Goal: Task Accomplishment & Management: Manage account settings

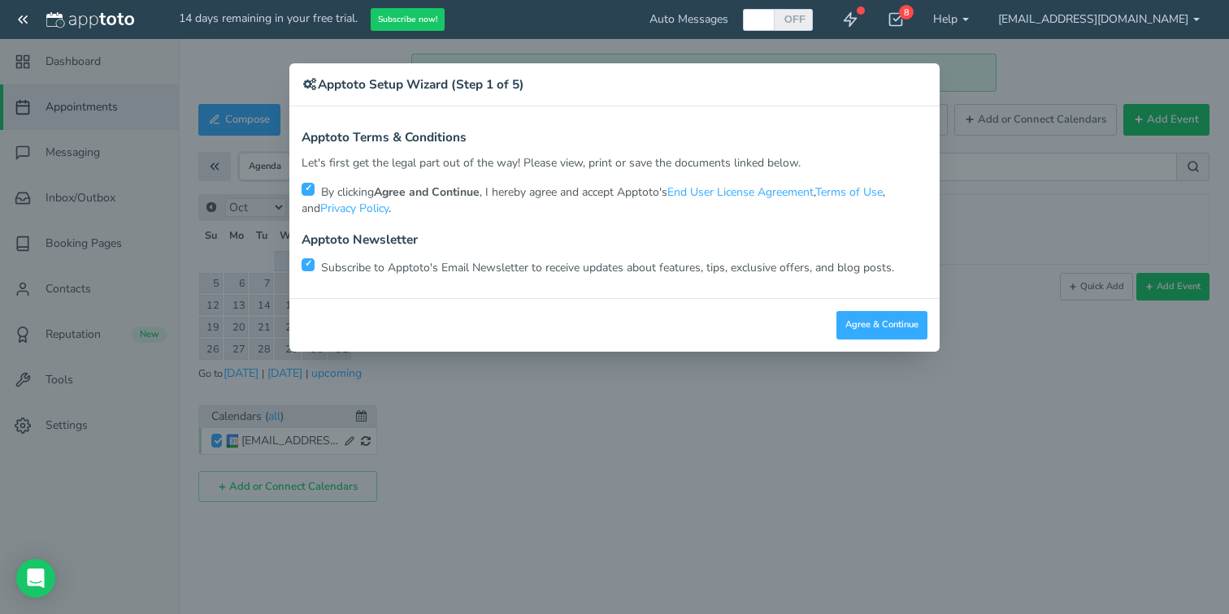
click at [313, 253] on div "Apptoto Newsletter Subscribe to Apptoto's Email Newsletter to receive updates a…" at bounding box center [615, 254] width 626 height 43
click at [311, 263] on input "checkbox" at bounding box center [308, 264] width 13 height 13
checkbox input "false"
click at [890, 326] on button "Agree & Continue" at bounding box center [881, 325] width 91 height 28
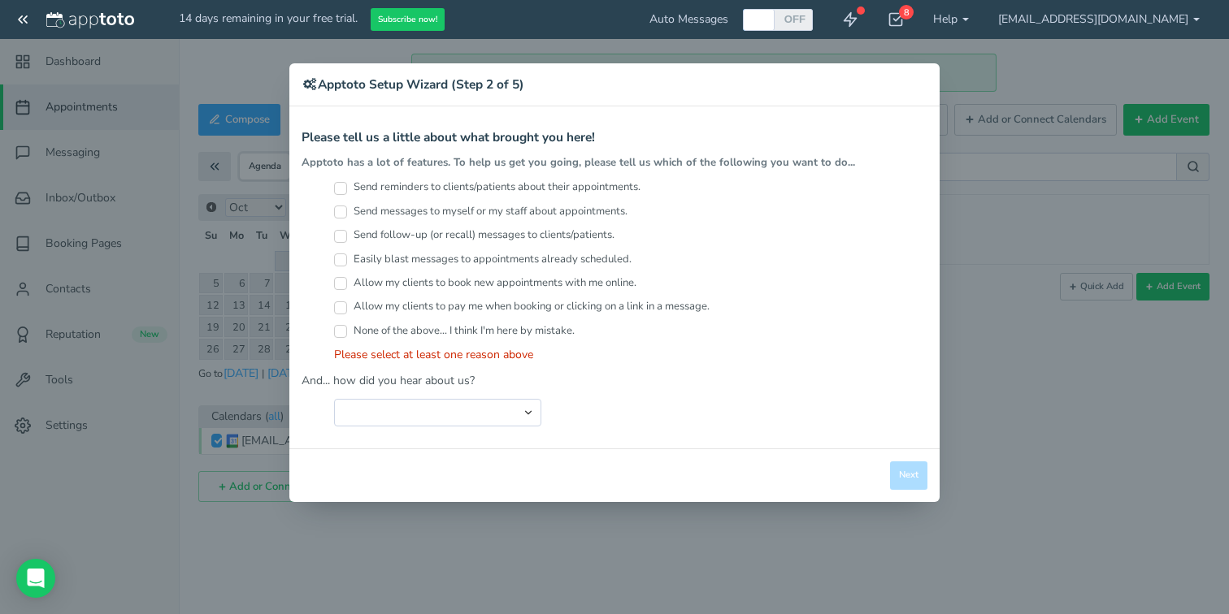
click at [337, 187] on input "Send reminders to clients/patients about their appointments." at bounding box center [340, 188] width 13 height 13
checkbox input "true"
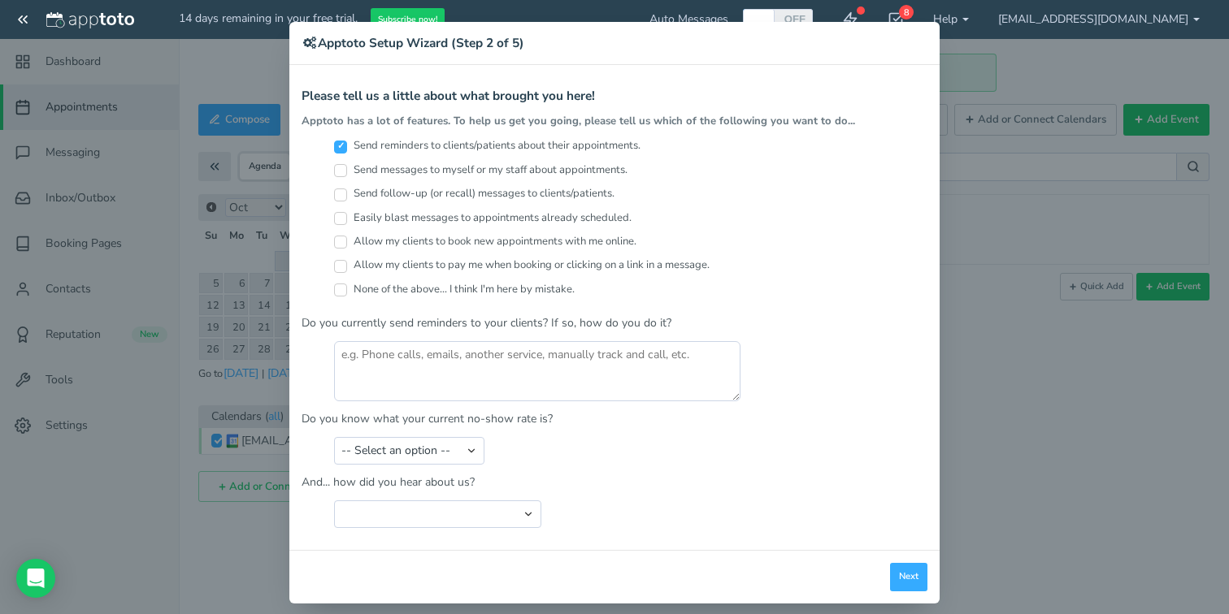
scroll to position [53, 0]
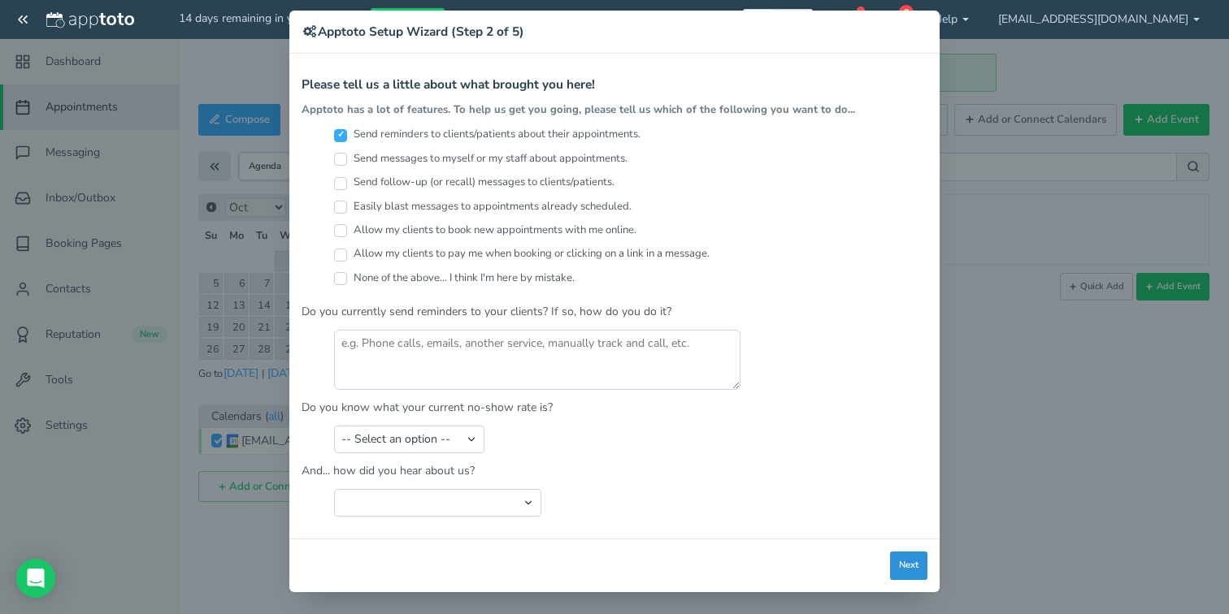
click at [893, 566] on button "Next" at bounding box center [908, 566] width 37 height 28
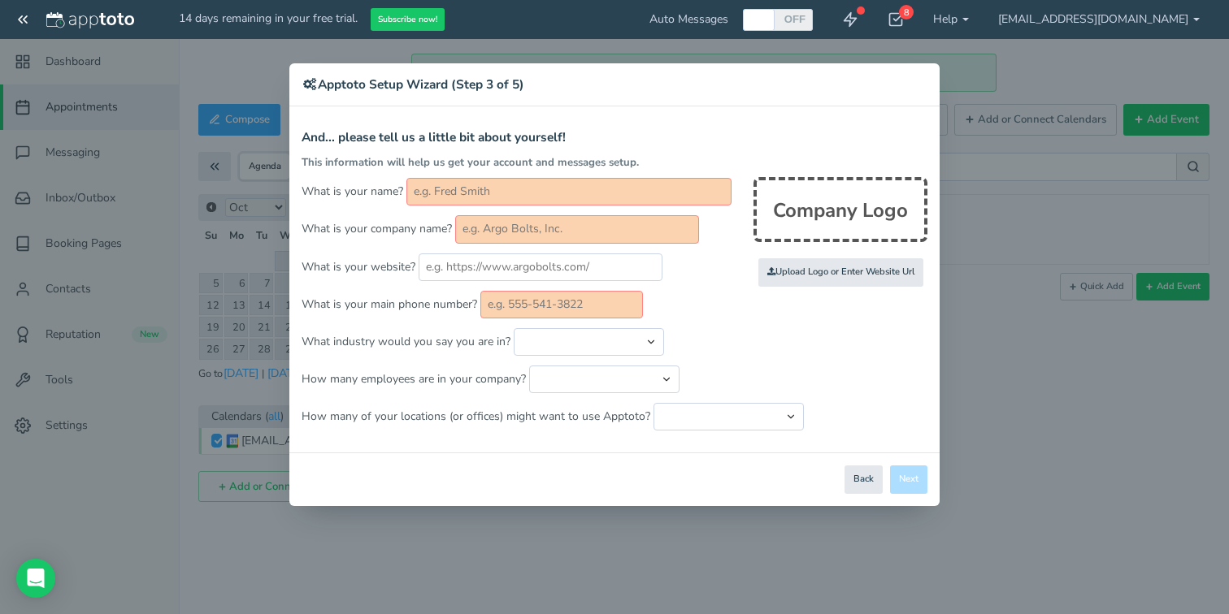
click at [528, 177] on form "And... please tell us a little bit about yourself! This information will help u…" at bounding box center [615, 281] width 626 height 300
click at [528, 195] on input "text" at bounding box center [568, 192] width 325 height 28
type input "d"
type input "K"
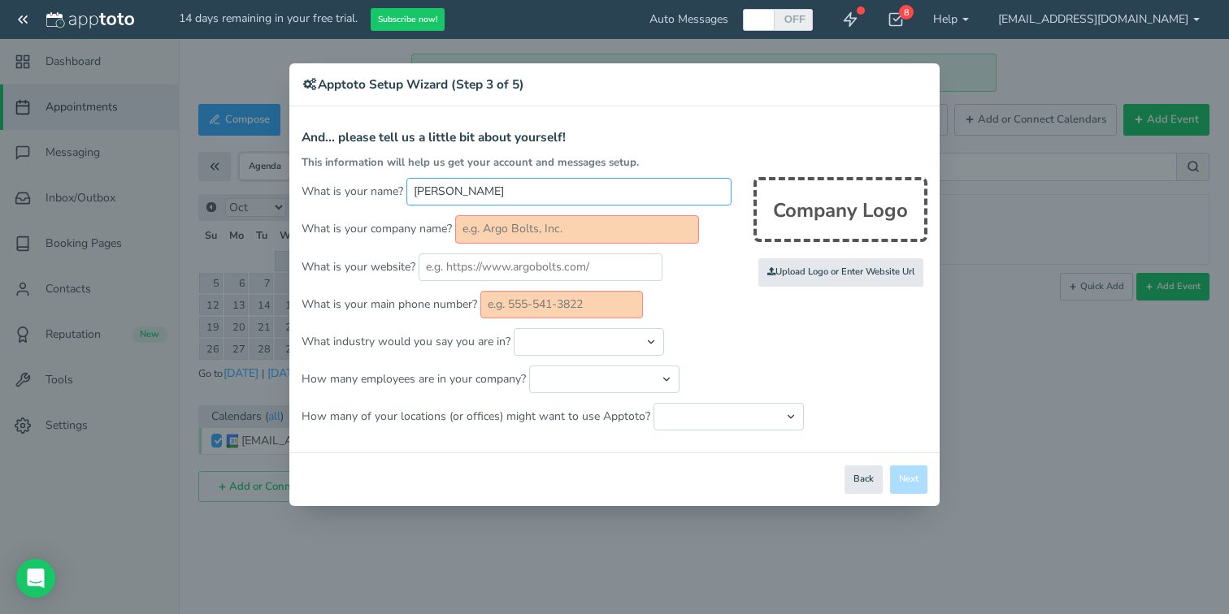
type input "Megan Yelland"
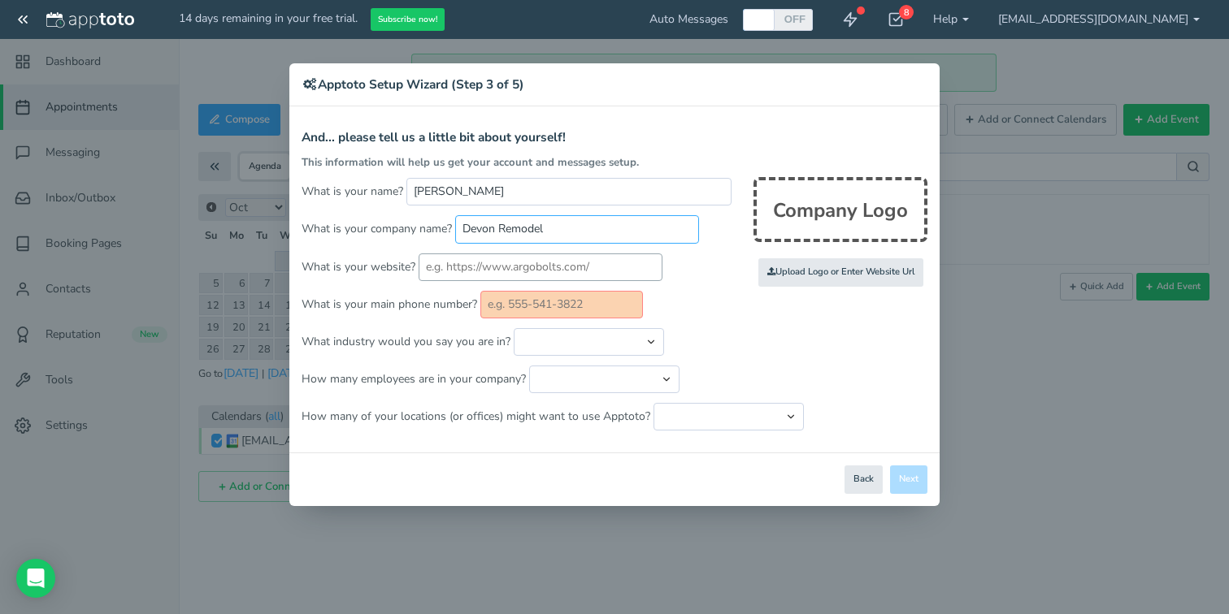
type input "Devon Remodel"
type input "www.devonremodel.com"
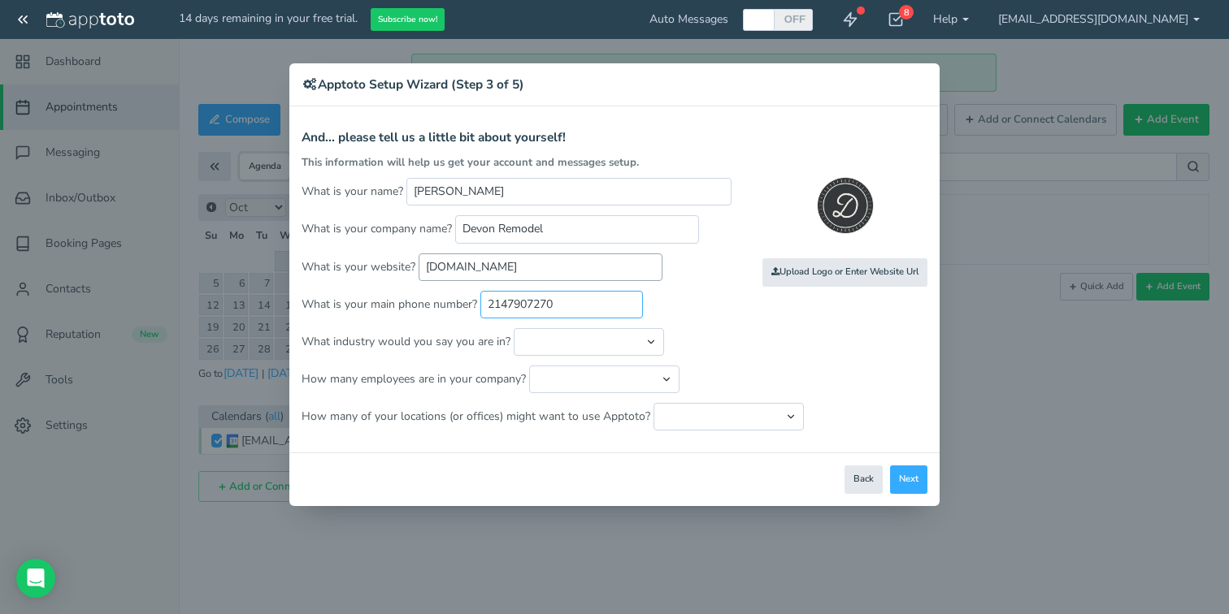
type input "2147907270"
click at [578, 339] on select "Automotive Cleaning Services Consulting Education - Classroom Education - Admis…" at bounding box center [589, 342] width 150 height 28
click at [514, 328] on select "Automotive Cleaning Services Consulting Education - Classroom Education - Admis…" at bounding box center [589, 342] width 150 height 28
click at [565, 341] on select "Automotive Cleaning Services Consulting Education - Classroom Education - Admis…" at bounding box center [589, 342] width 150 height 28
select select "string:Home Repair & Remodeling Services"
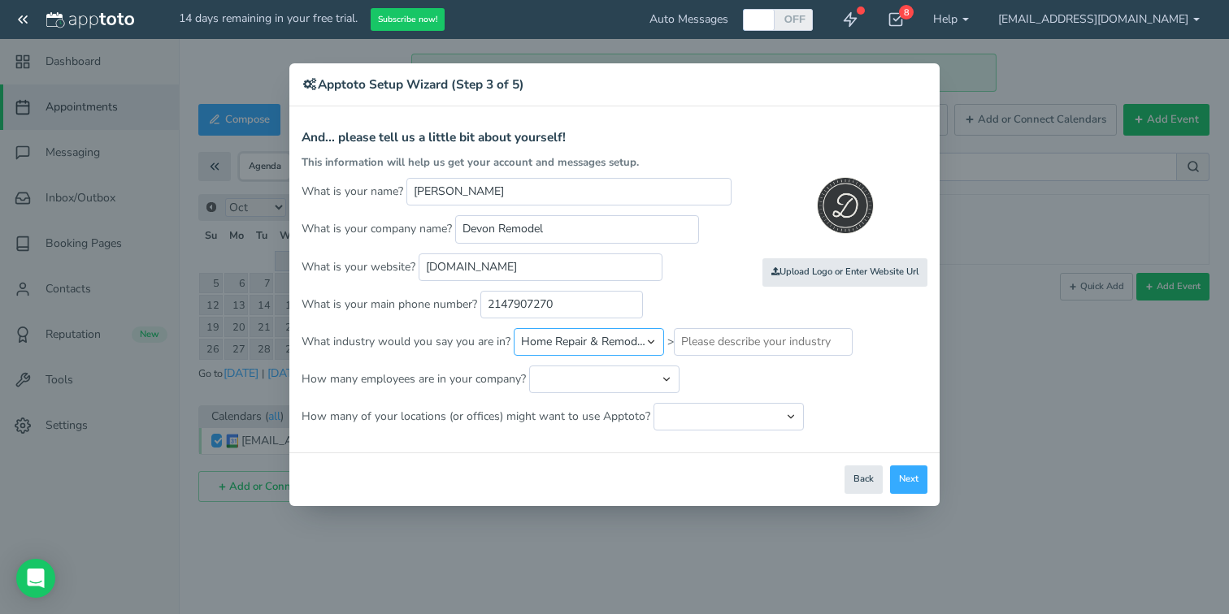
click at [514, 328] on select "Automotive Cleaning Services Consulting Education - Classroom Education - Admis…" at bounding box center [589, 342] width 150 height 28
click at [569, 375] on select "Just me 1 to 5 6 to 10 11 to 25 26 to 50 51 to 100 101 to 500 501 to 1000 More …" at bounding box center [604, 380] width 150 height 28
select select "string:1..5"
click at [529, 366] on select "Just me 1 to 5 6 to 10 11 to 25 26 to 50 51 to 100 101 to 500 501 to 1000 More …" at bounding box center [604, 380] width 150 height 28
click at [690, 411] on select "Just one location 2 3 4 5 6 to 10 11 to 25 26 to 50 More than 50" at bounding box center [728, 417] width 150 height 28
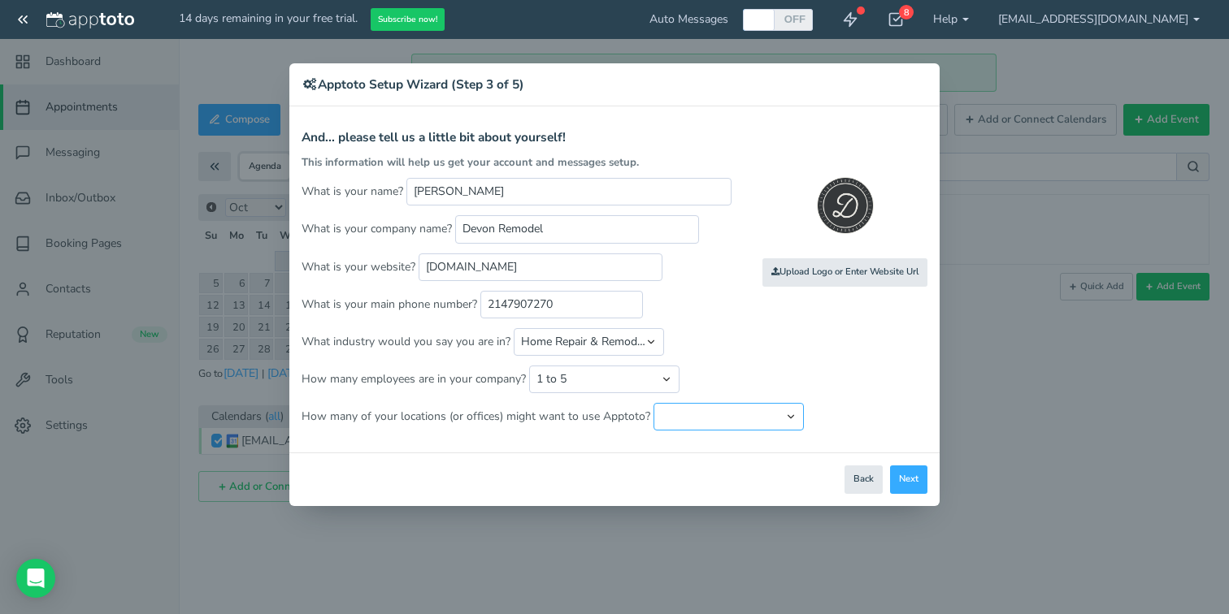
select select "string:1"
click at [653, 403] on select "Just one location 2 3 4 5 6 to 10 11 to 25 26 to 50 More than 50" at bounding box center [728, 417] width 150 height 28
click at [838, 282] on input "file" at bounding box center [489, 273] width 1547 height 112
click at [912, 482] on button "Next" at bounding box center [908, 480] width 37 height 28
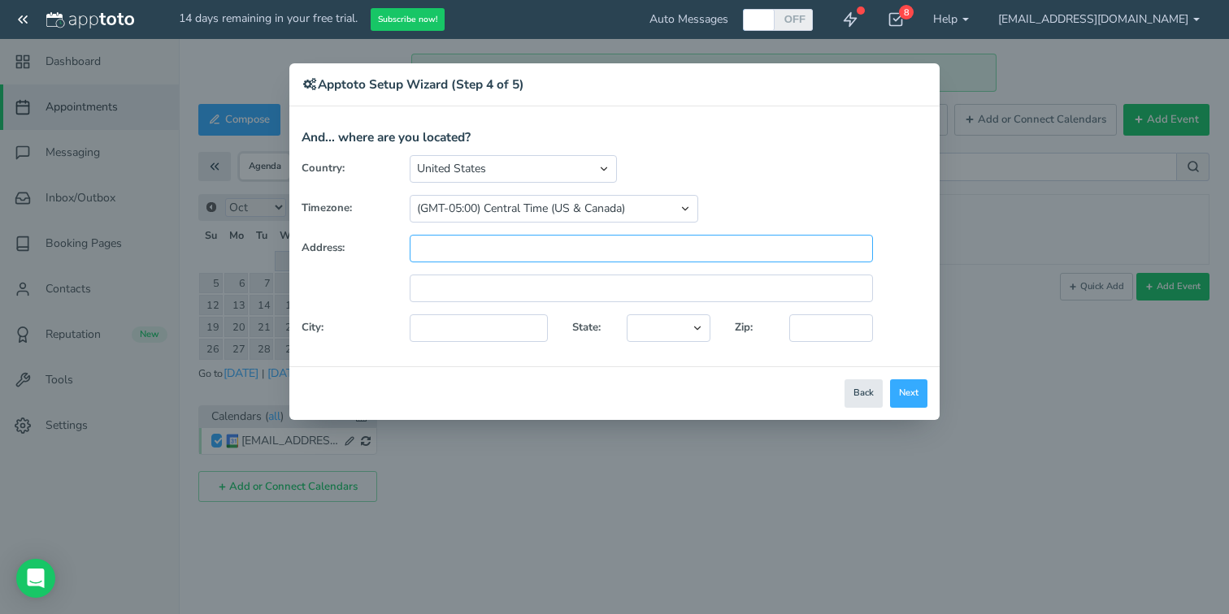
click at [487, 254] on input "text" at bounding box center [641, 249] width 463 height 28
click at [909, 397] on button "Next" at bounding box center [908, 394] width 37 height 28
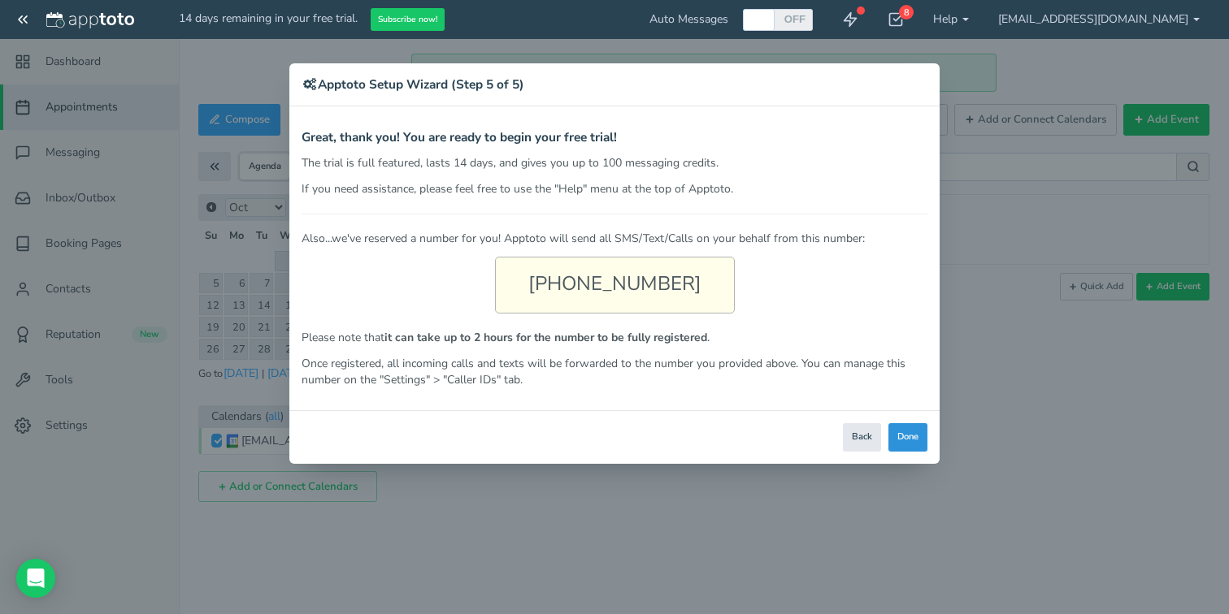
click at [910, 432] on button "Done" at bounding box center [907, 437] width 39 height 28
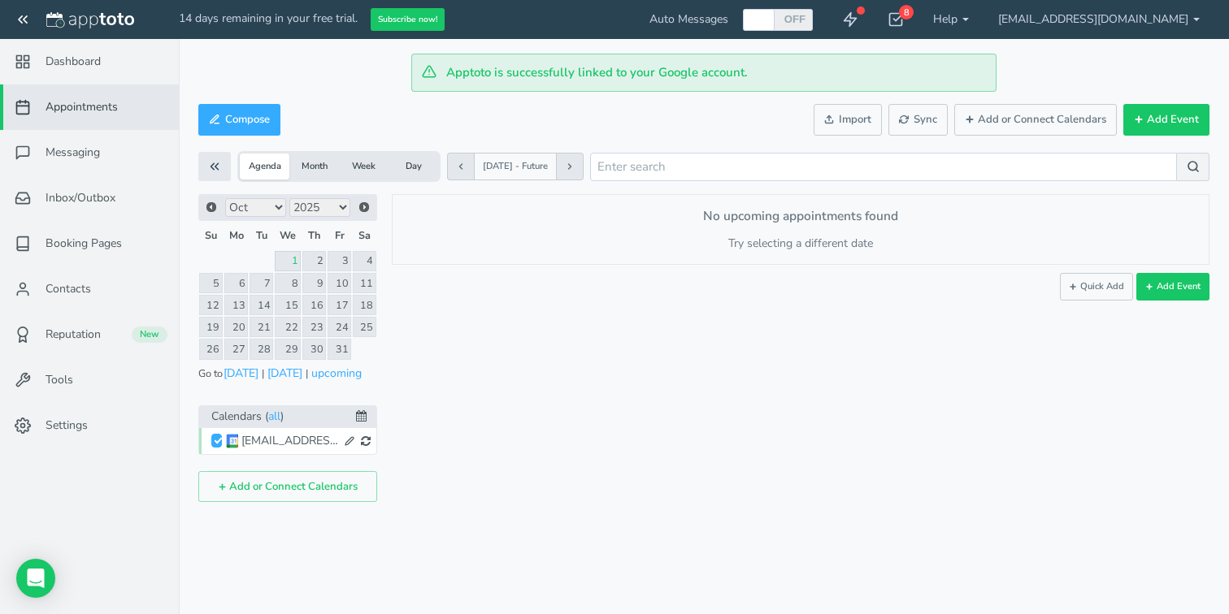
click at [806, 18] on label "OFF" at bounding box center [794, 19] width 23 height 14
checkbox input "true"
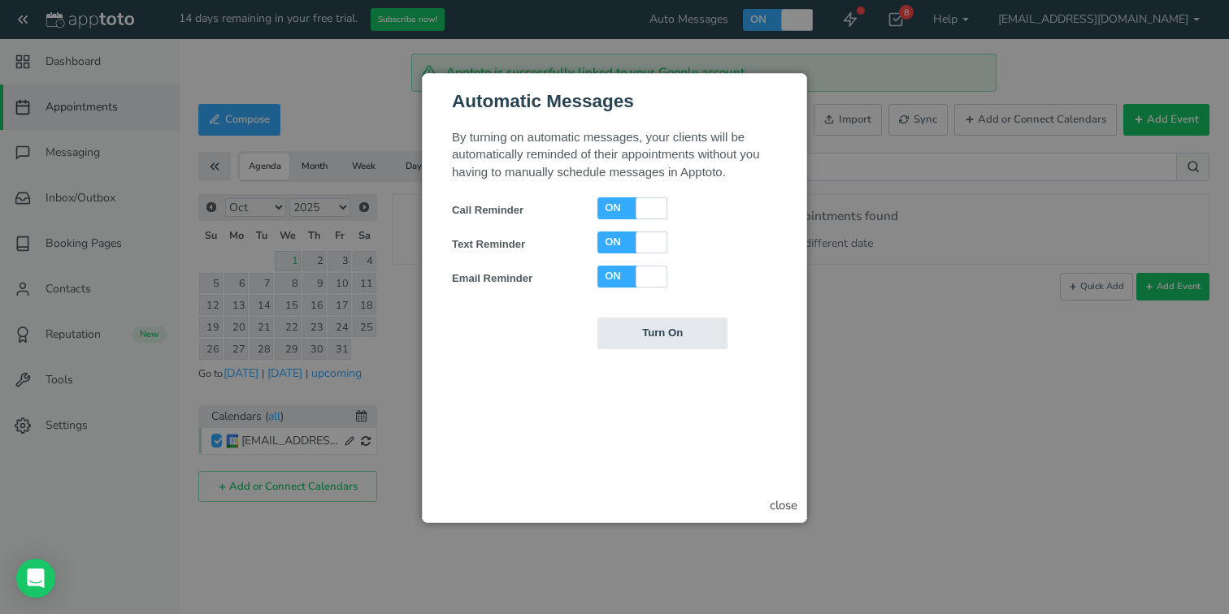
click at [777, 510] on div "close" at bounding box center [784, 505] width 28 height 17
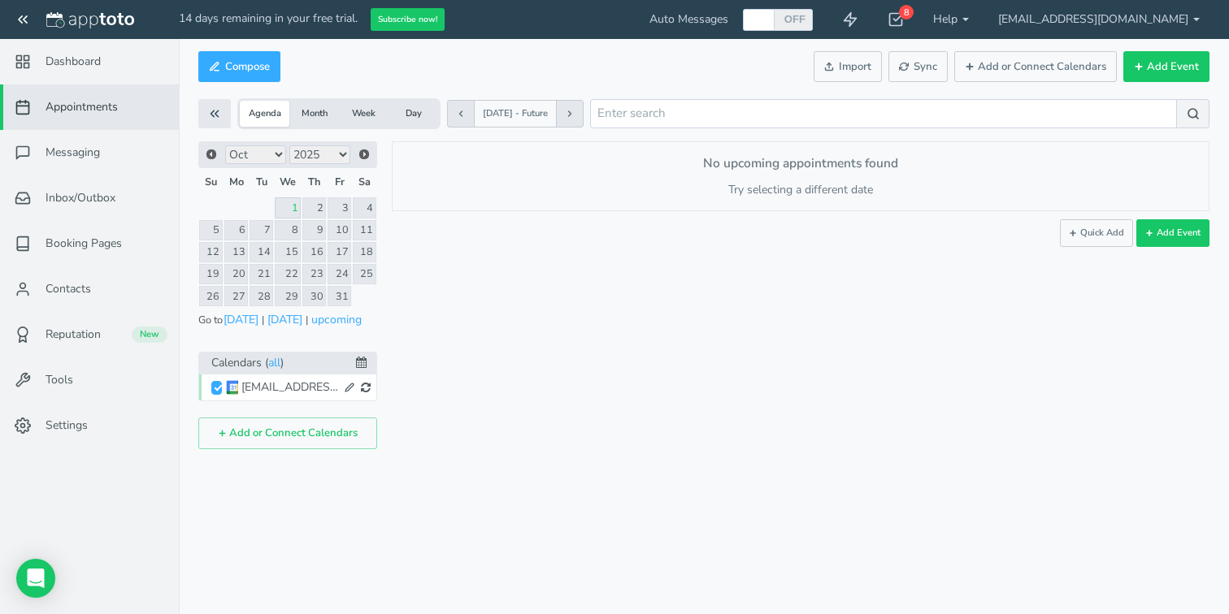
click at [994, 412] on div "× New event [DATE] · 4:02pm - 4:02pm Public reschedule link Type" at bounding box center [793, 295] width 832 height 308
click at [857, 24] on use at bounding box center [850, 20] width 12 height 14
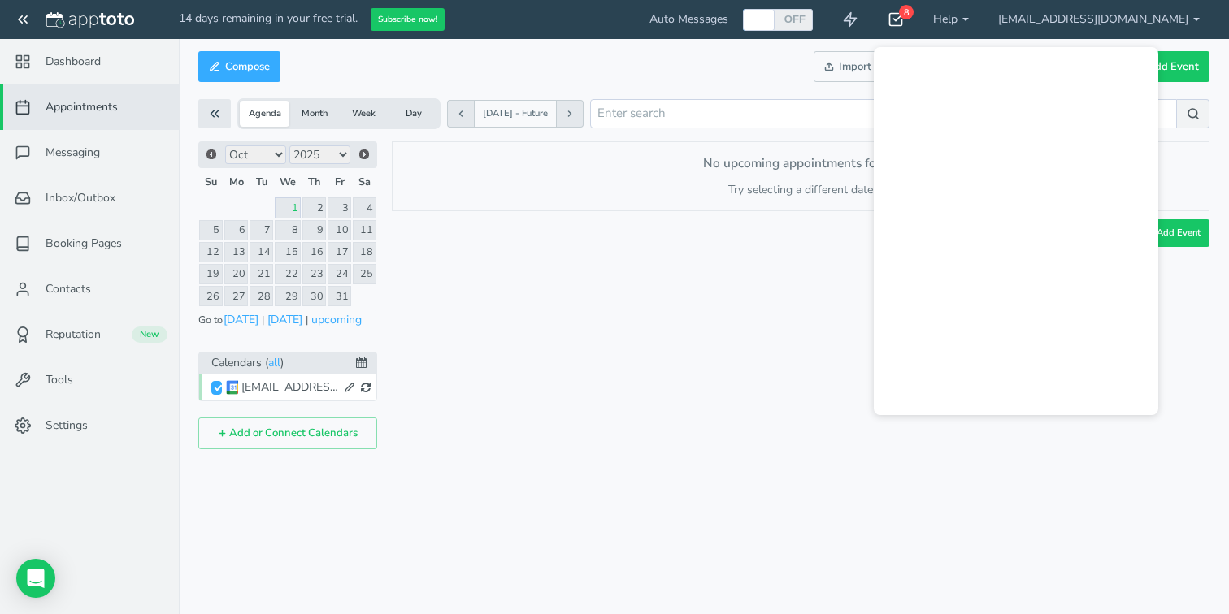
click at [914, 18] on div "8" at bounding box center [906, 12] width 15 height 15
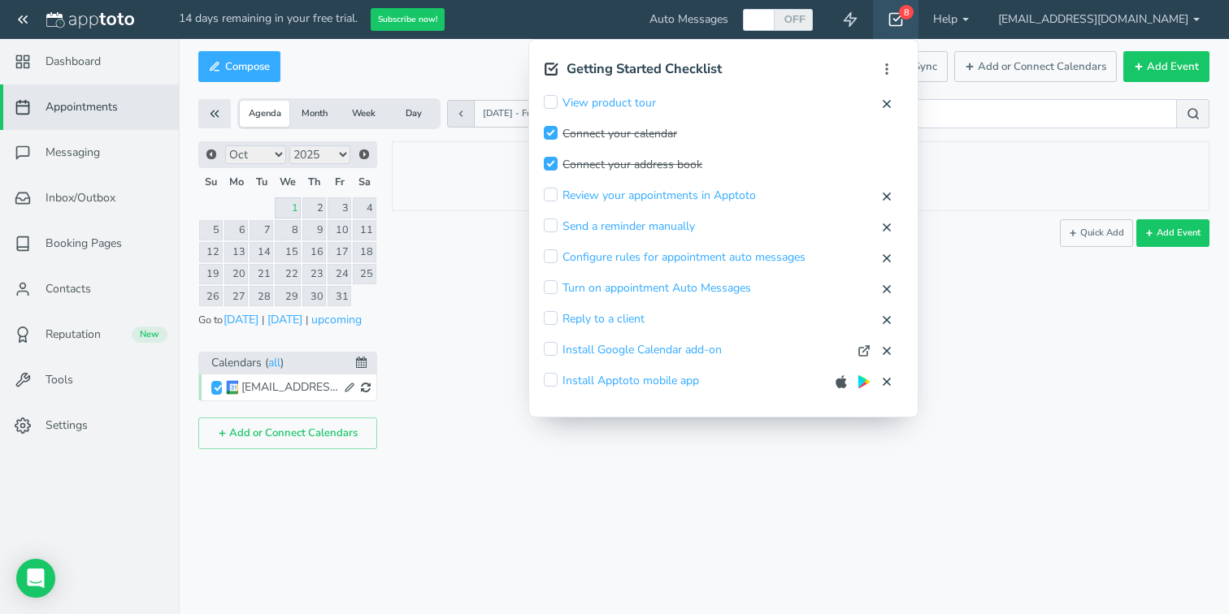
click at [914, 18] on div "8" at bounding box center [906, 12] width 15 height 15
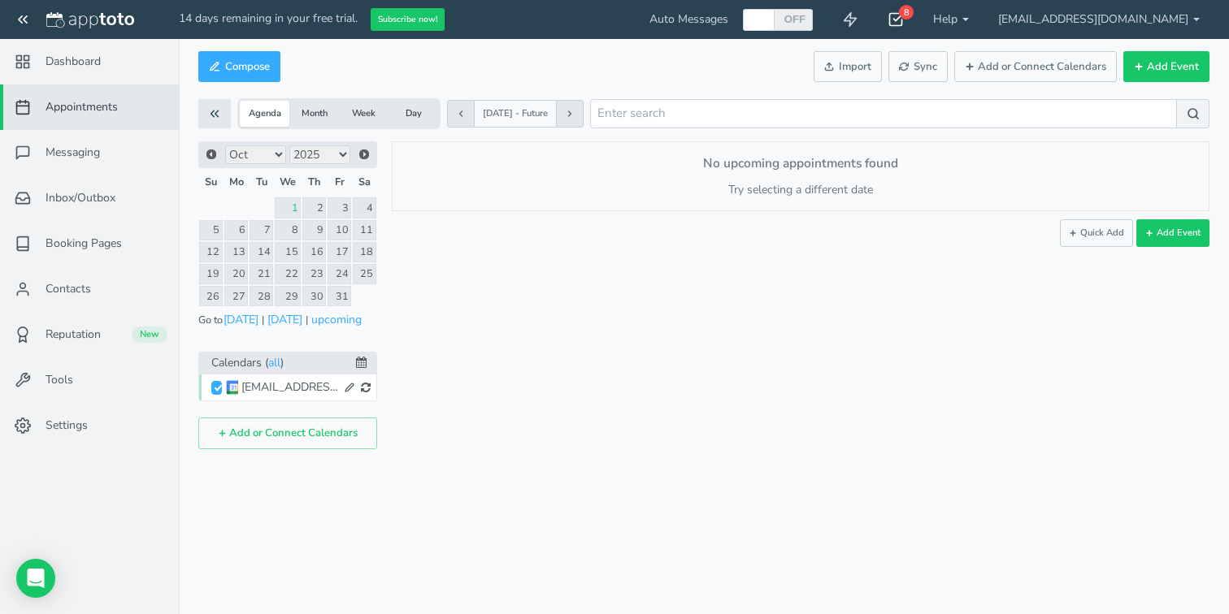
click at [904, 15] on icon at bounding box center [896, 19] width 16 height 16
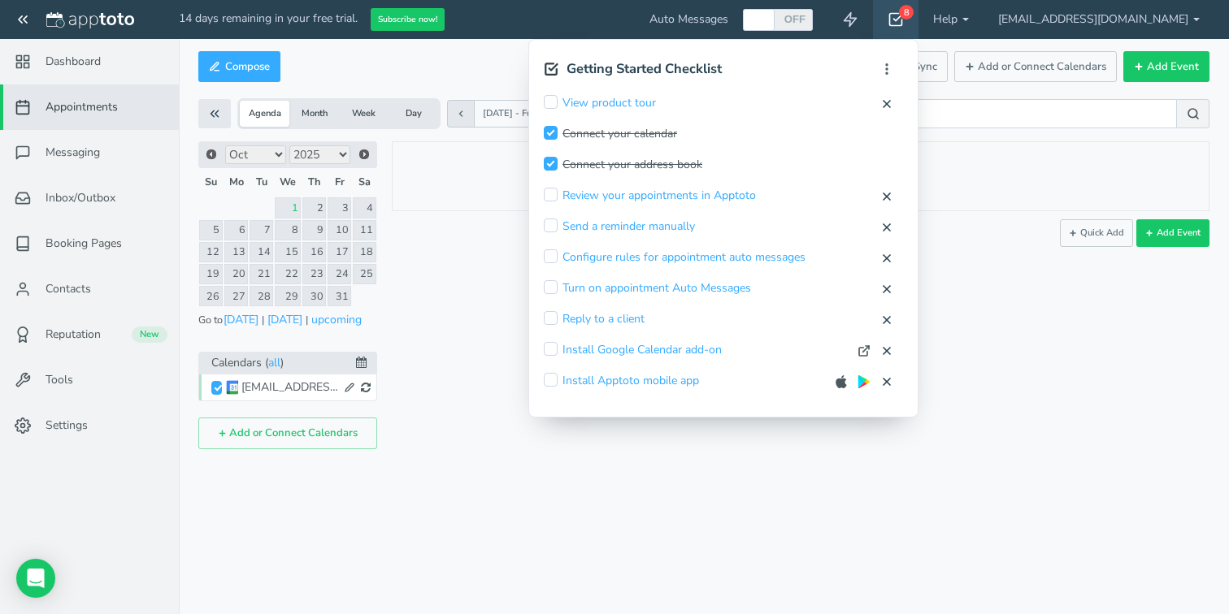
click at [904, 15] on icon at bounding box center [896, 19] width 16 height 16
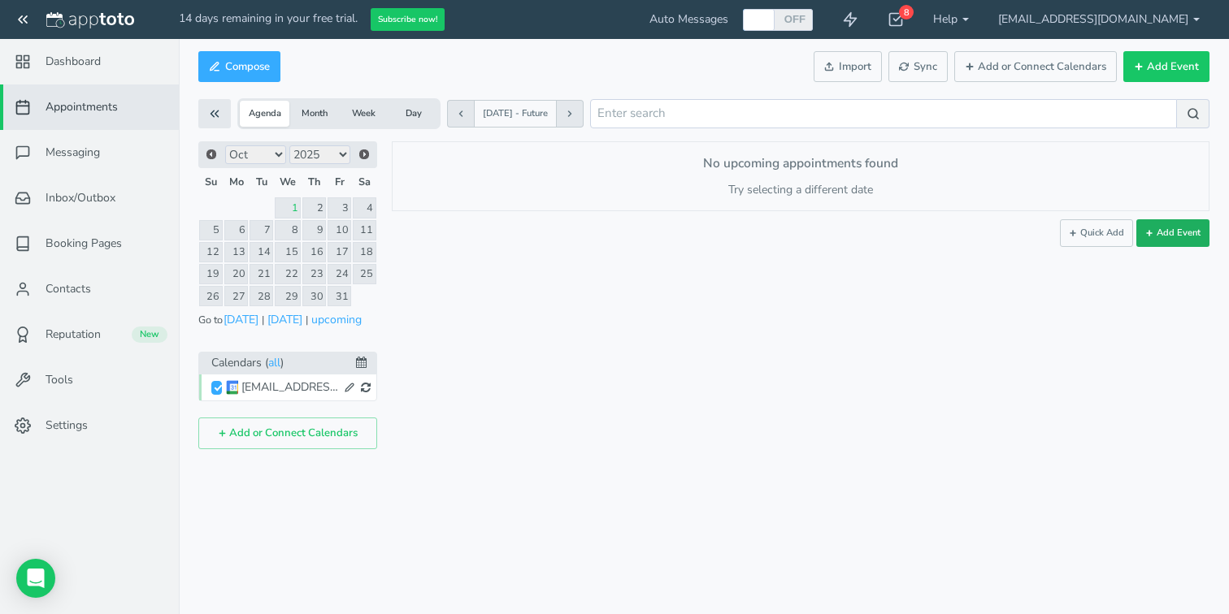
click at [1164, 238] on button "Add Event" at bounding box center [1172, 233] width 73 height 28
type input "[DATE]"
type input "10:00am"
type input "[DATE]"
type input "11:00am"
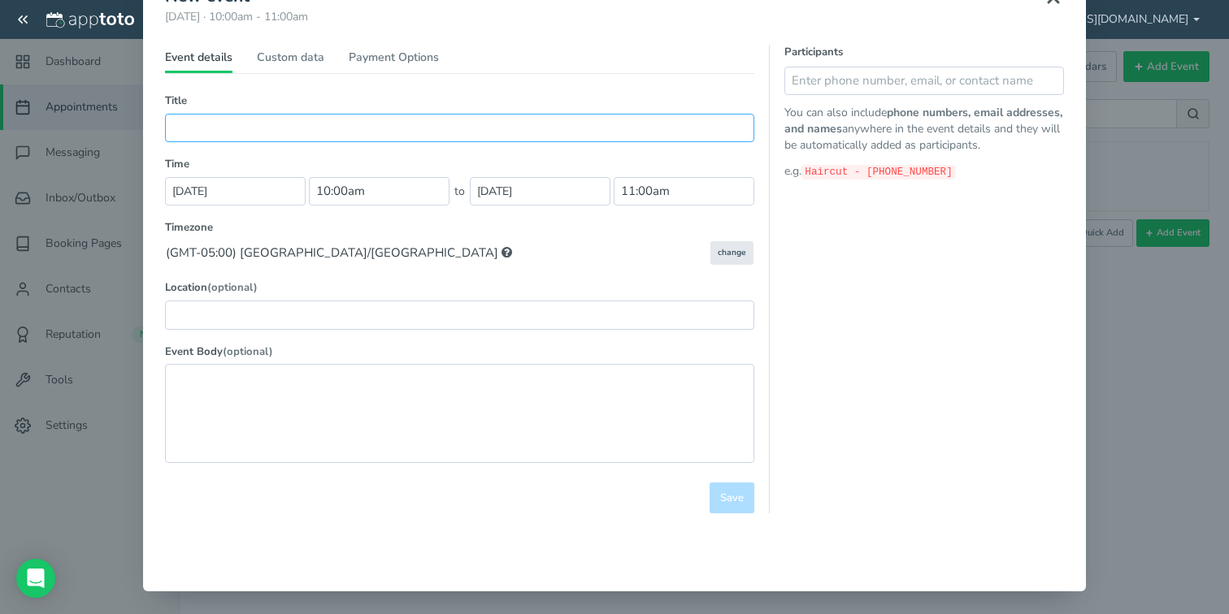
scroll to position [98, 0]
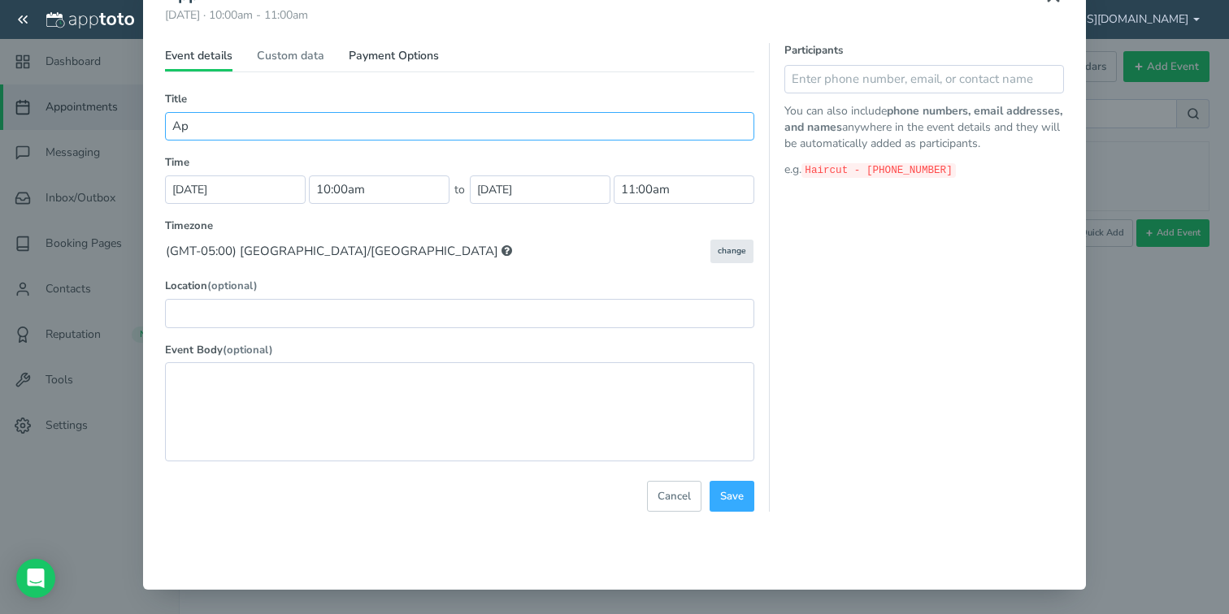
type input "A"
paste input "[PERSON_NAME]"
type input "Initial Consultation - [PERSON_NAME]"
click at [867, 79] on input "text" at bounding box center [924, 79] width 280 height 28
type input "9729048520"
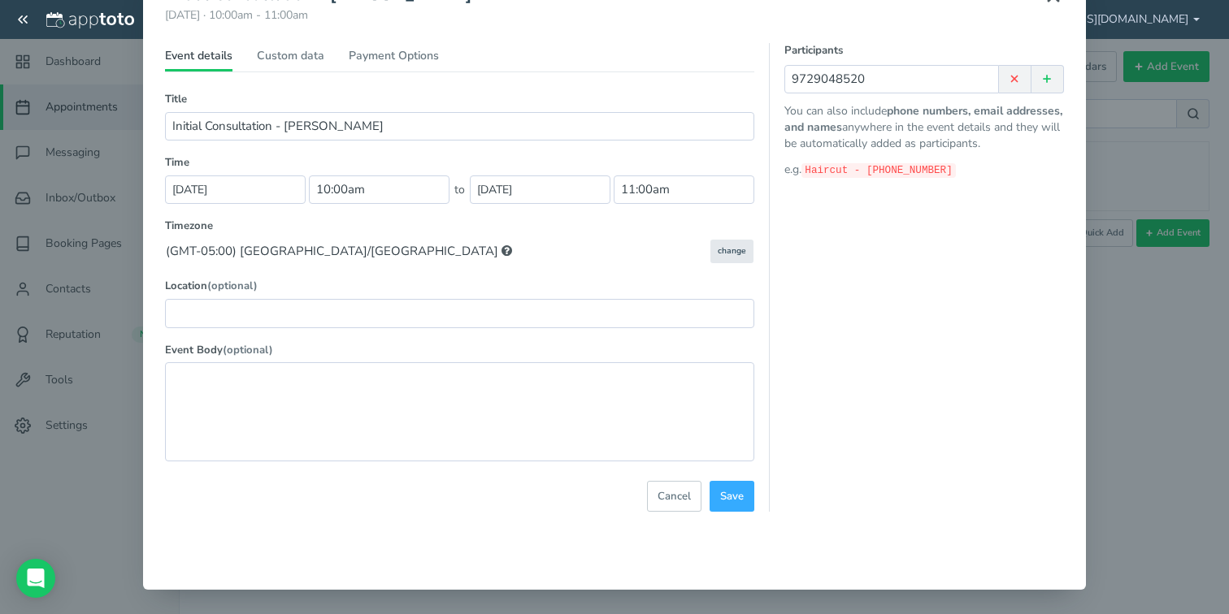
click at [946, 304] on div "Participants 9729048520 Suggested Contacts No contacts found You can also inclu…" at bounding box center [916, 277] width 295 height 469
click at [302, 61] on link "Custom data" at bounding box center [290, 60] width 67 height 24
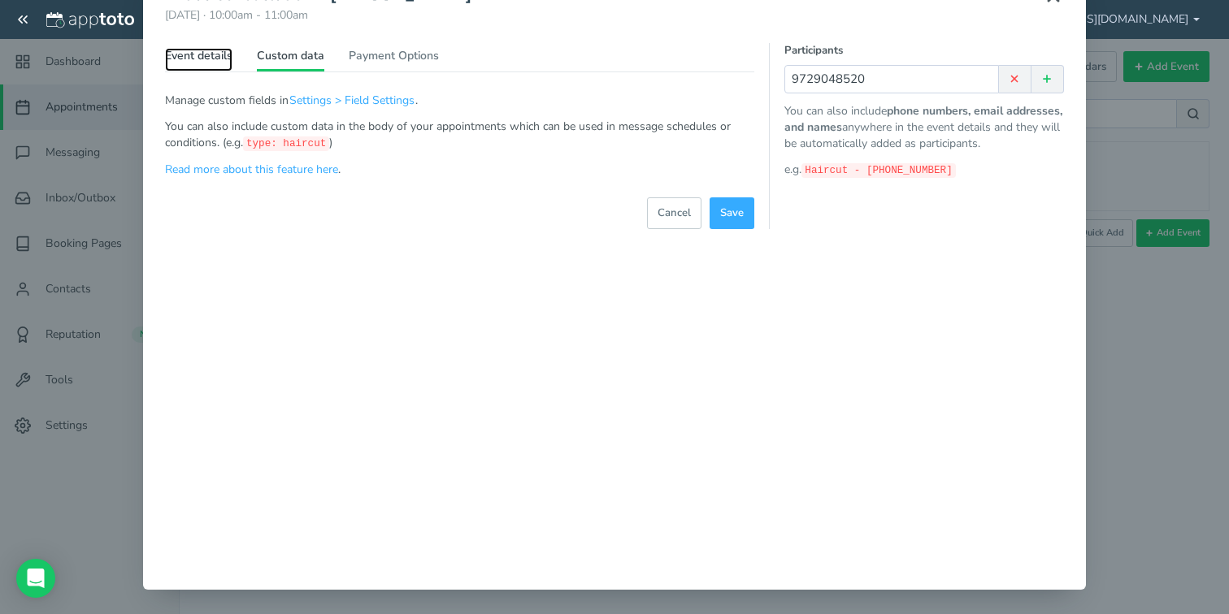
click at [189, 60] on link "Event details" at bounding box center [198, 60] width 67 height 24
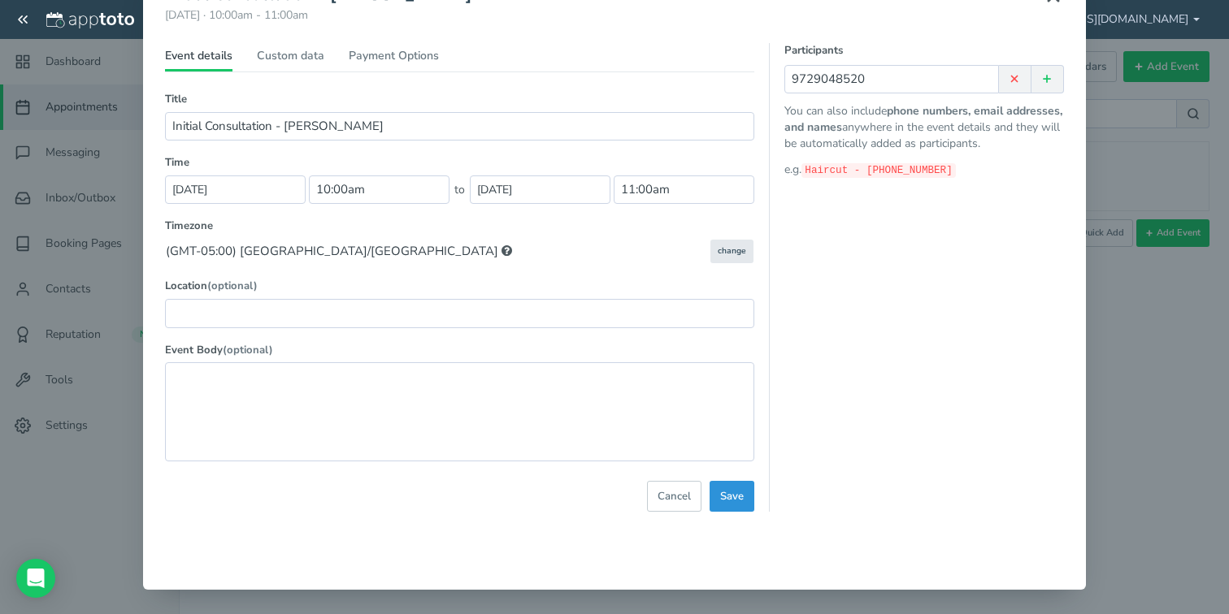
click at [734, 497] on span "Save" at bounding box center [732, 496] width 24 height 15
select select "string:[GEOGRAPHIC_DATA]/[GEOGRAPHIC_DATA]"
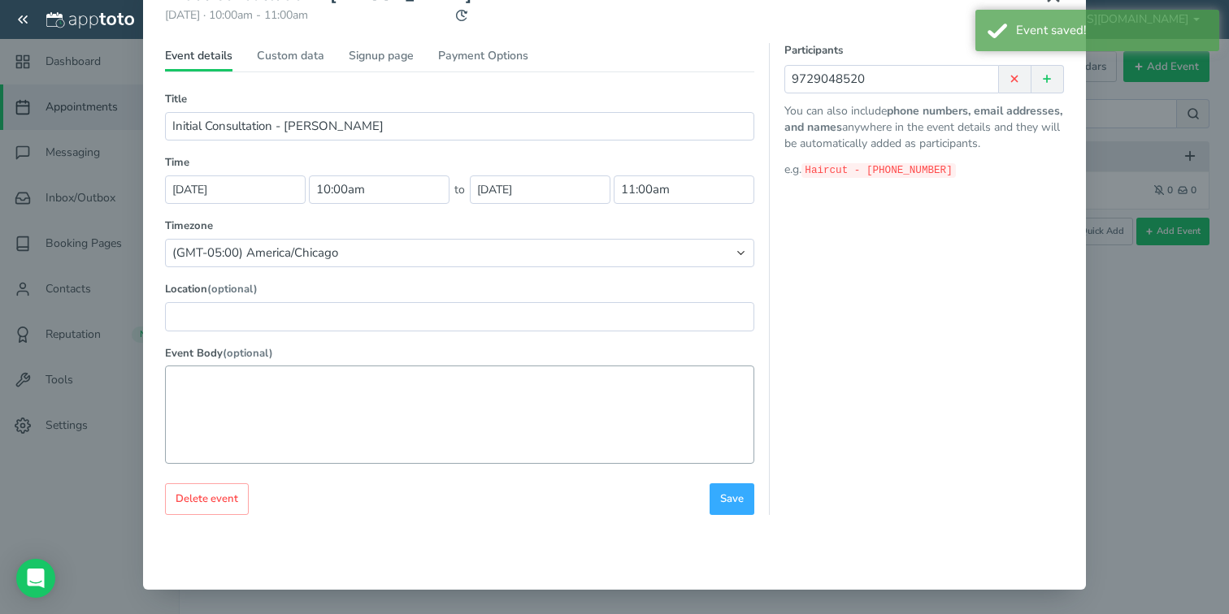
scroll to position [0, 0]
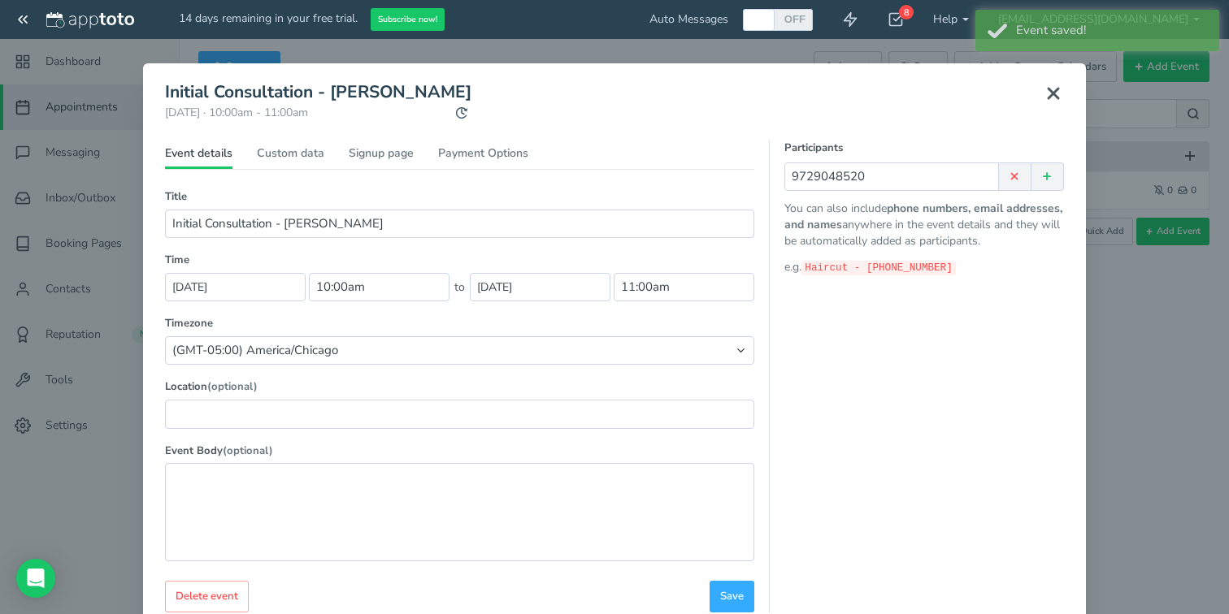
click at [1051, 96] on use at bounding box center [1053, 94] width 10 height 10
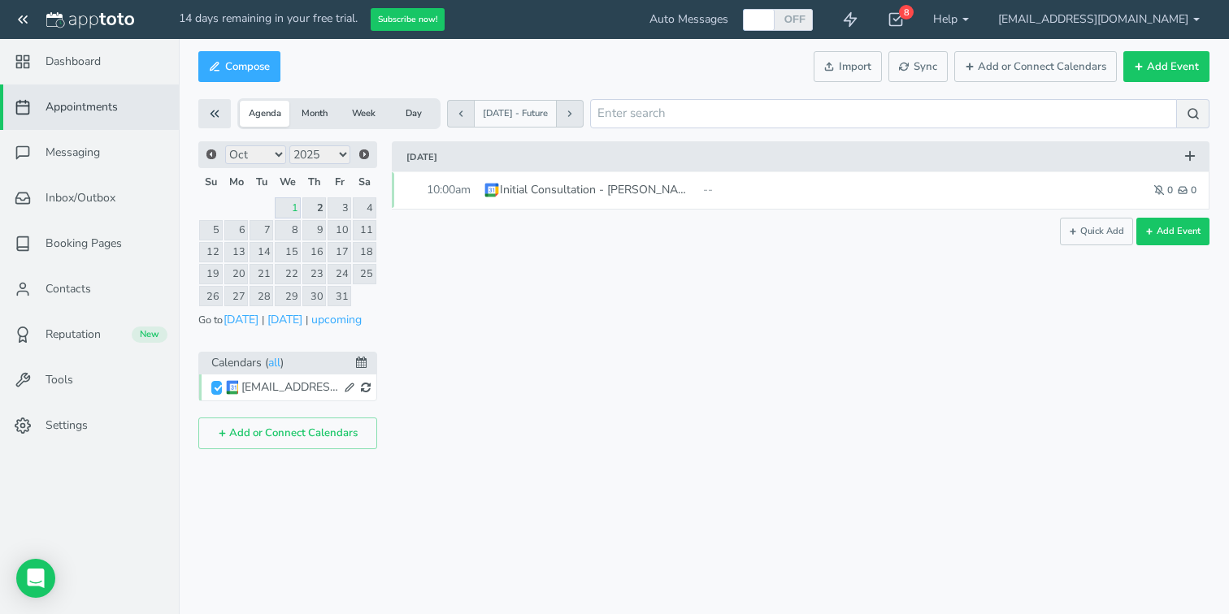
click at [806, 16] on label "OFF" at bounding box center [794, 19] width 23 height 14
checkbox input "true"
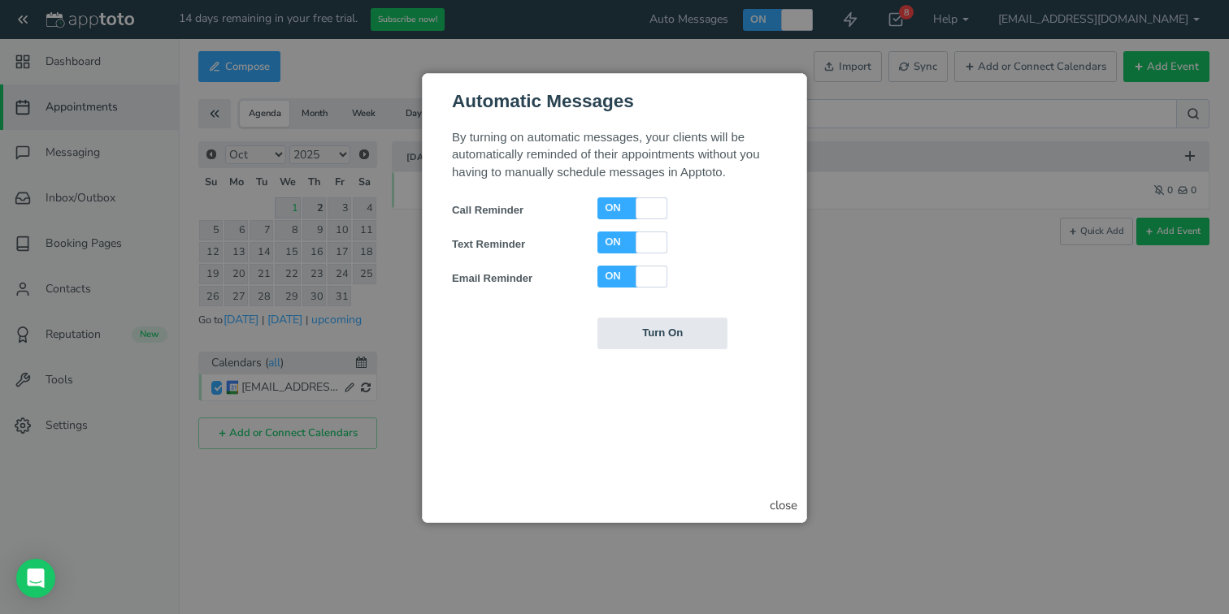
click at [650, 245] on div at bounding box center [651, 243] width 27 height 22
click at [643, 244] on label "OFF" at bounding box center [649, 242] width 23 height 14
checkbox input "true"
click at [687, 345] on input "Turn On" at bounding box center [662, 334] width 130 height 32
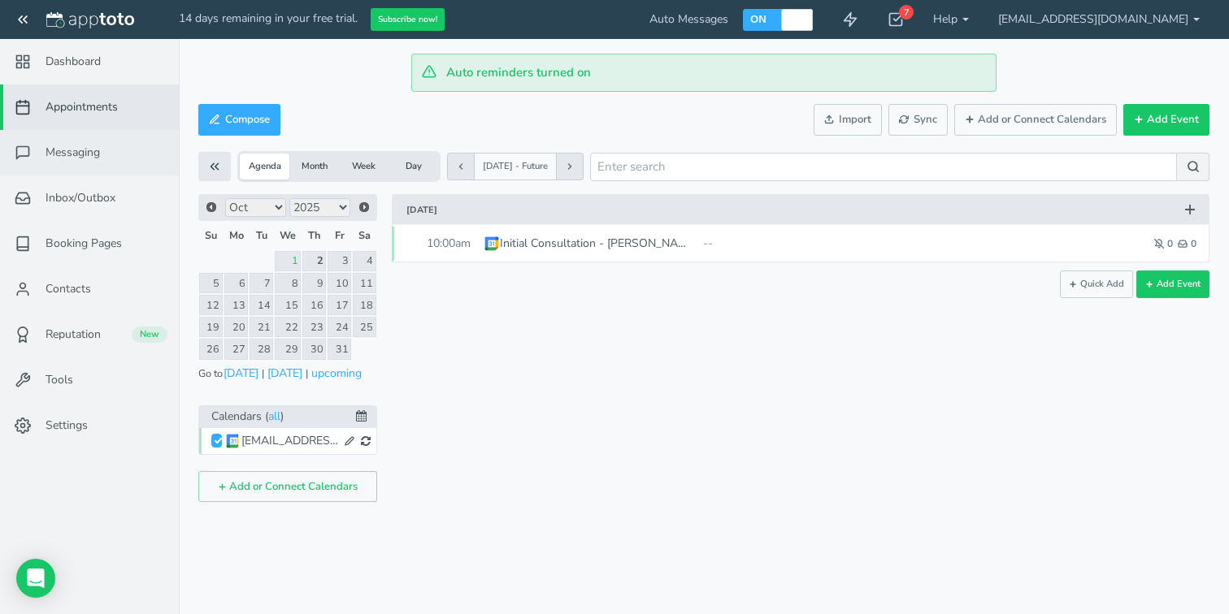
click at [102, 149] on link "Messaging" at bounding box center [89, 153] width 179 height 46
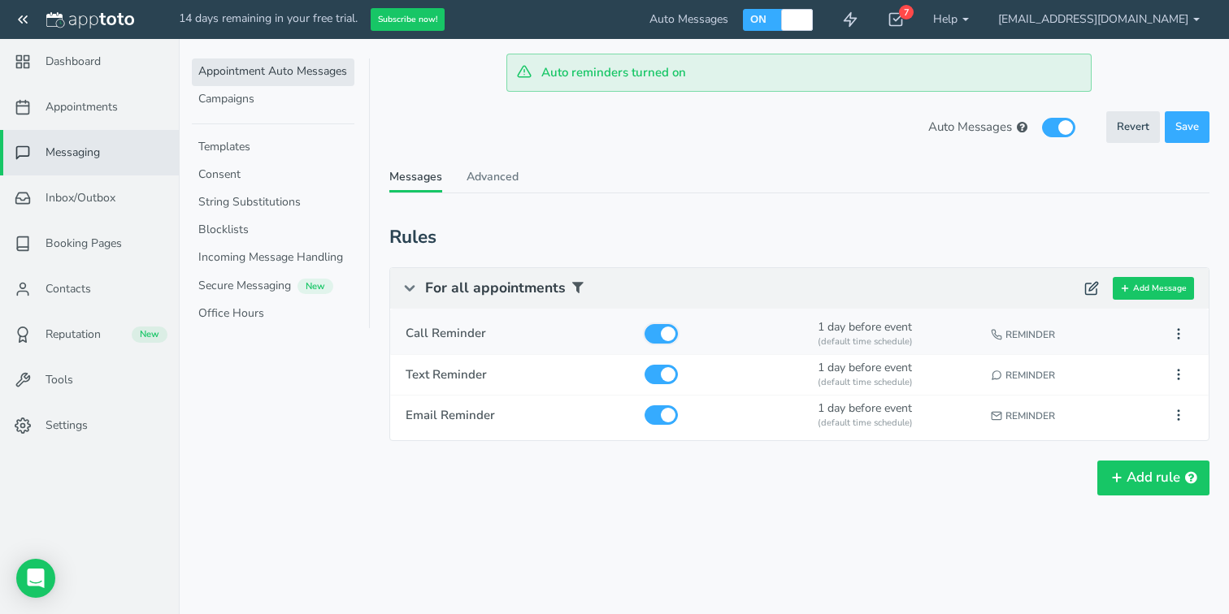
click at [652, 328] on input "checkbox" at bounding box center [661, 334] width 33 height 20
checkbox input "false"
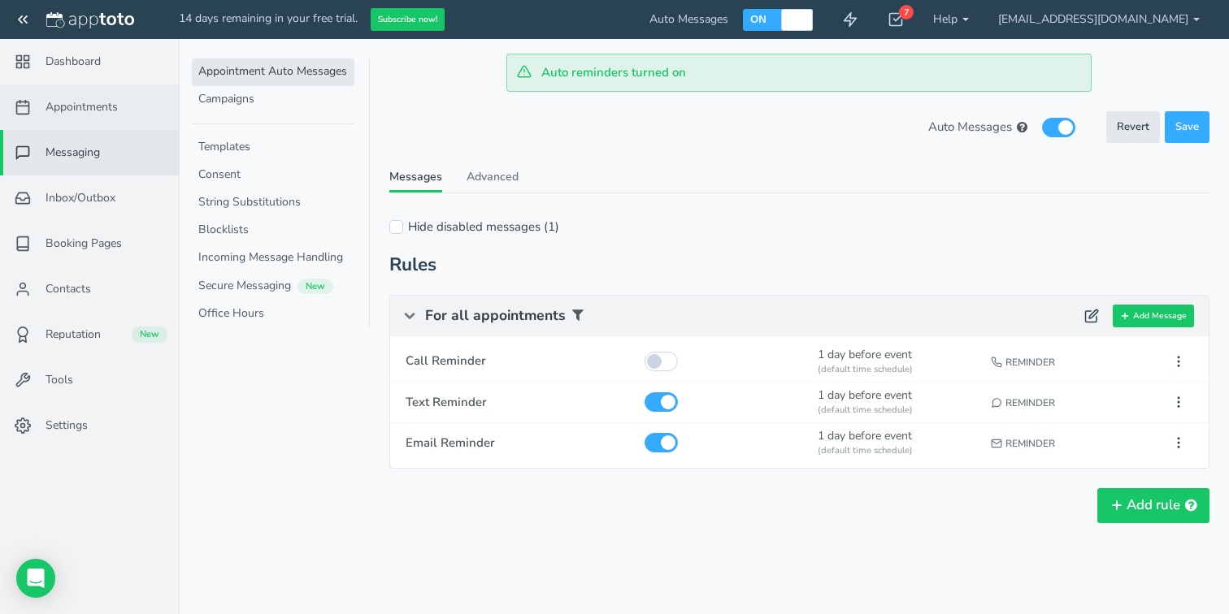
click at [84, 106] on span "Appointments" at bounding box center [82, 107] width 72 height 16
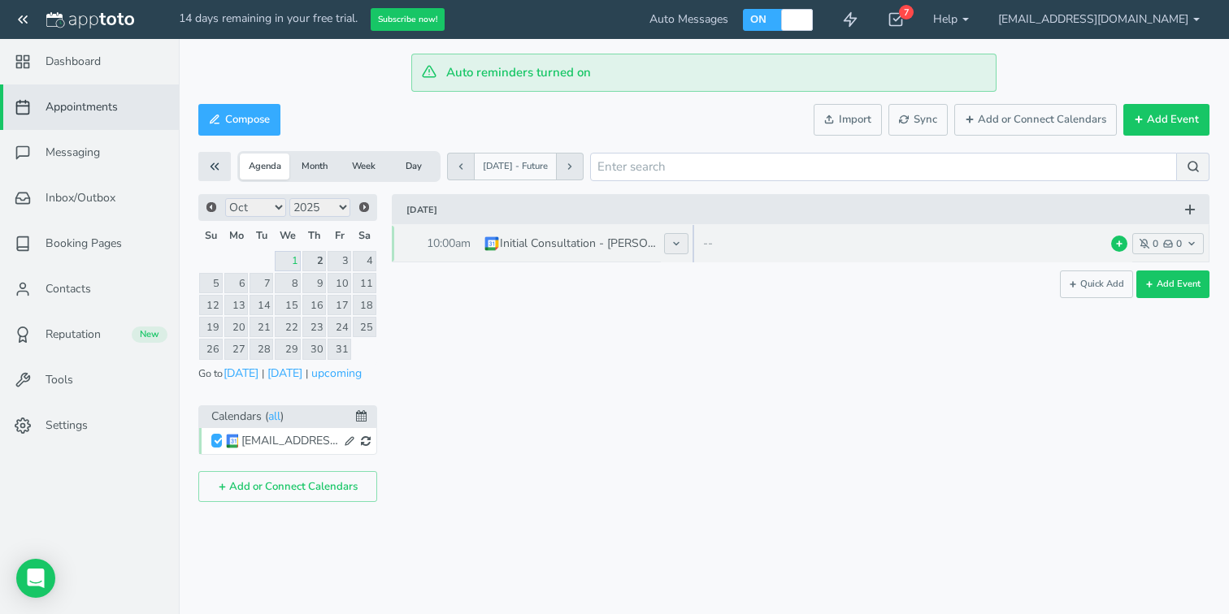
click at [679, 242] on icon at bounding box center [676, 244] width 10 height 10
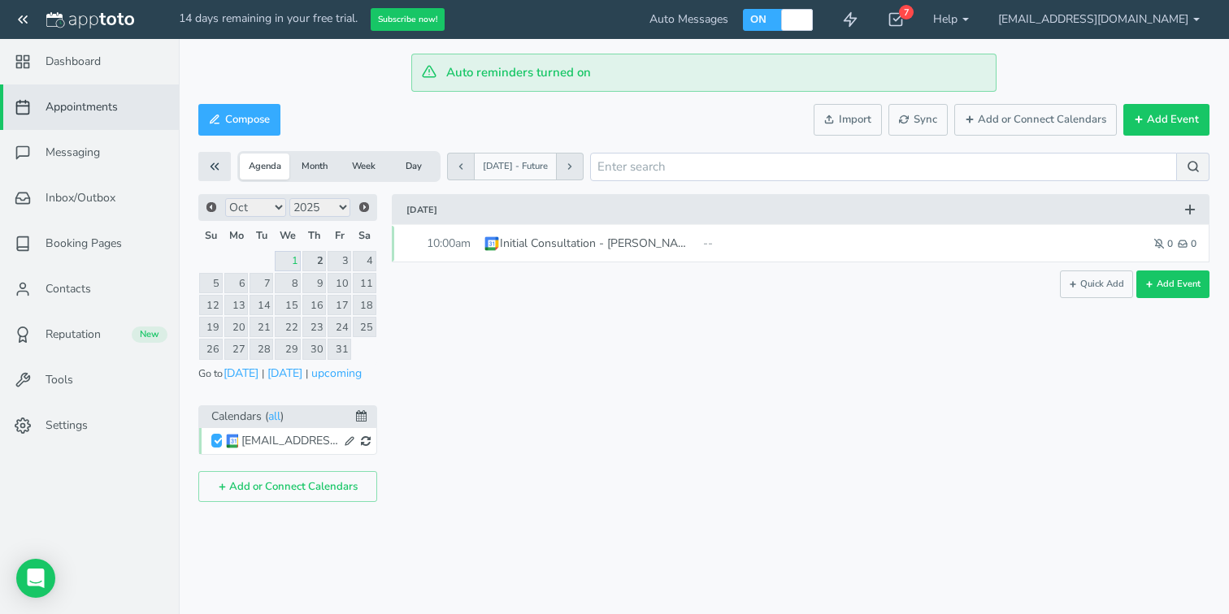
click at [679, 489] on div "× New event Wednesday, October 1st · 4:25pm - 4:25pm Public reschedule link Type" at bounding box center [793, 348] width 832 height 308
click at [914, 16] on div "7" at bounding box center [906, 12] width 15 height 15
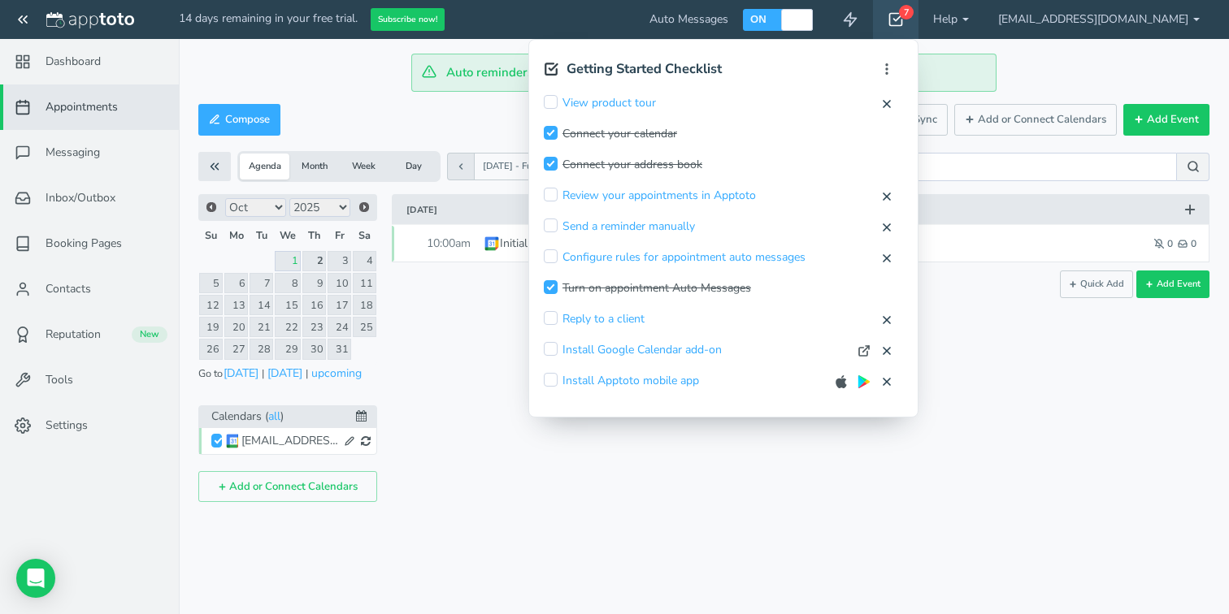
click at [904, 19] on icon at bounding box center [896, 19] width 16 height 16
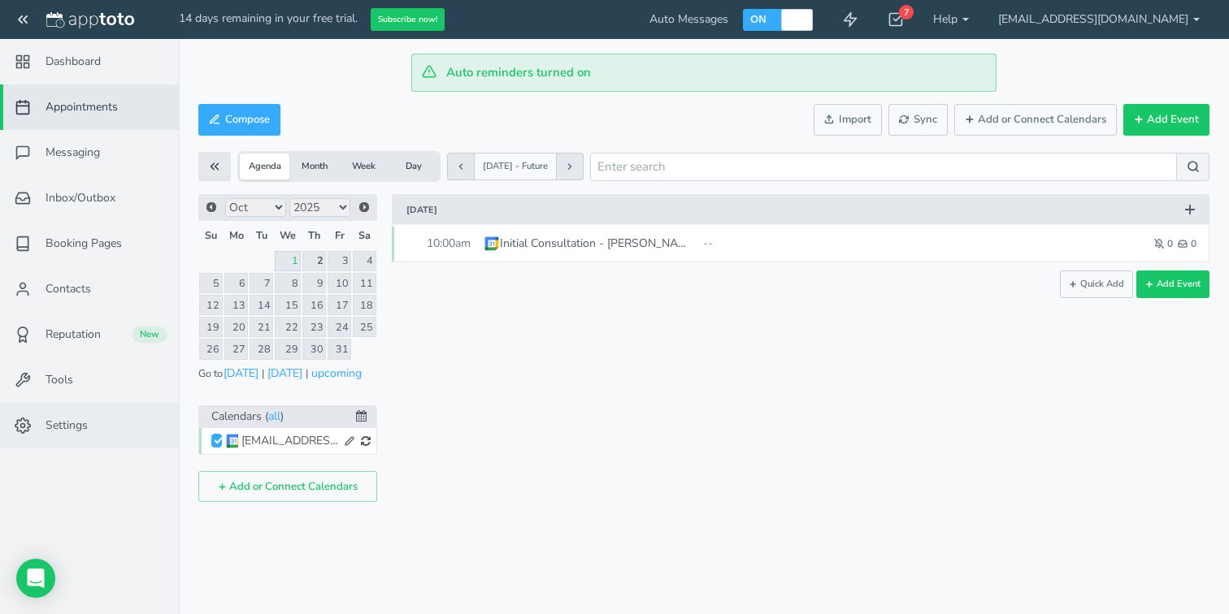
click at [40, 418] on feather-icon at bounding box center [24, 426] width 42 height 16
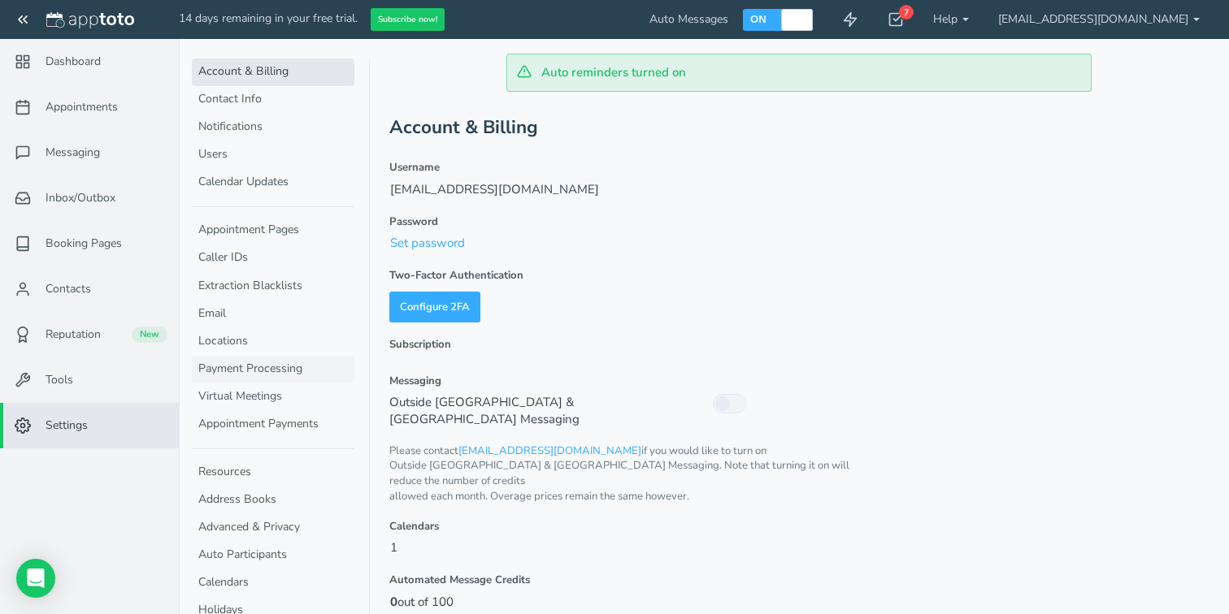
scroll to position [81, 0]
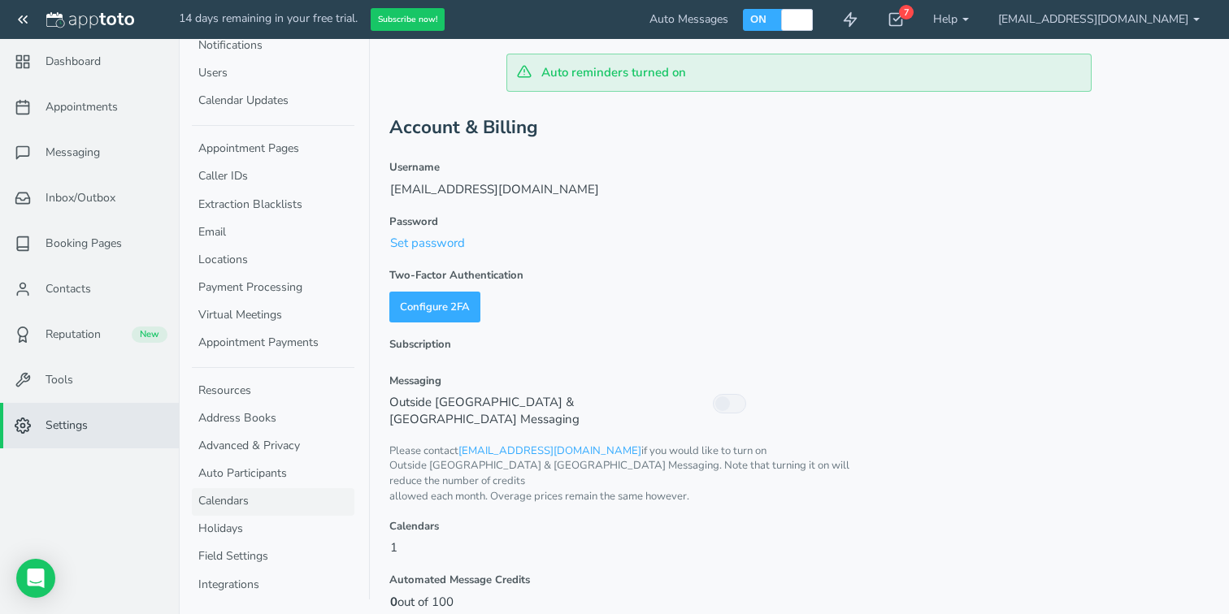
click at [249, 500] on link "Calendars" at bounding box center [273, 502] width 163 height 28
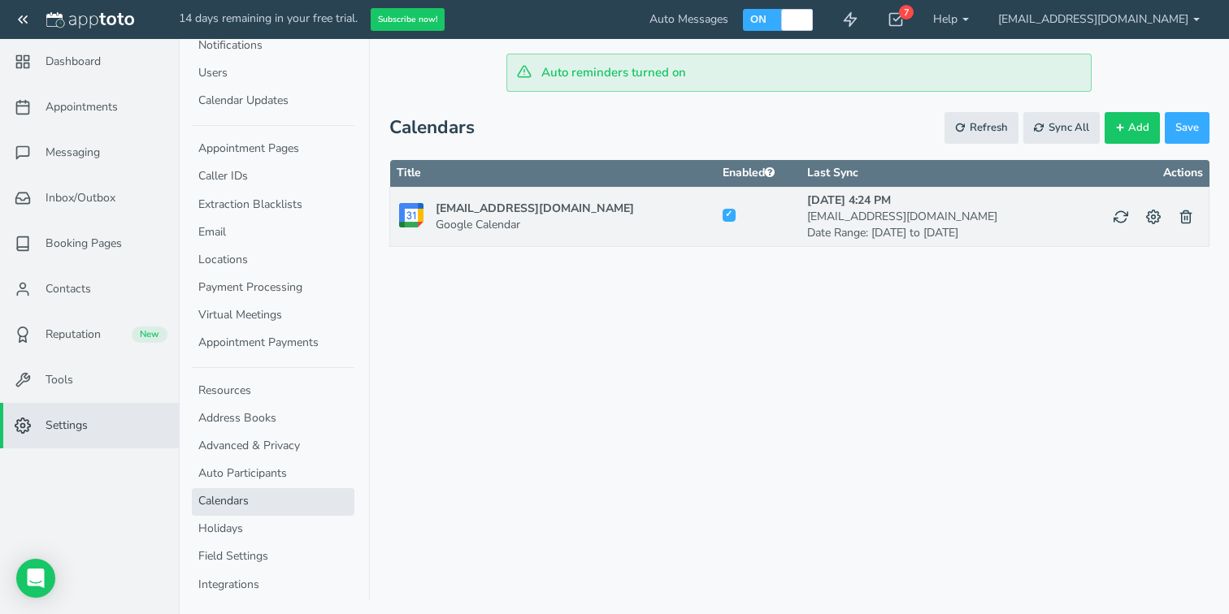
checkbox input "true"
click at [251, 473] on link "Auto Participants" at bounding box center [273, 475] width 163 height 28
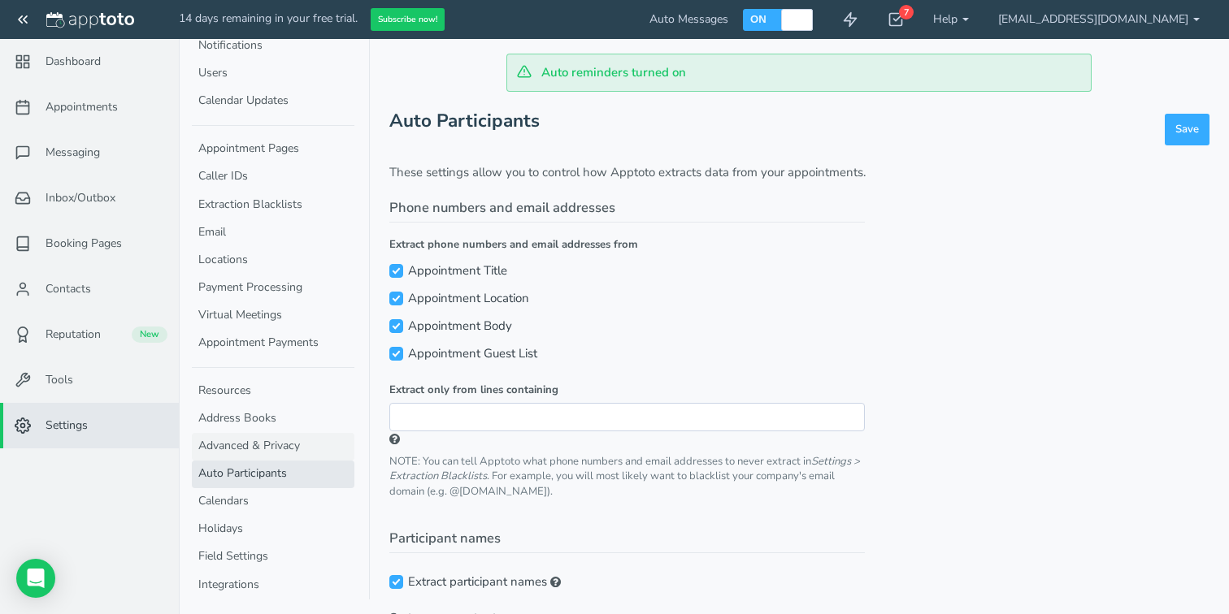
click at [256, 441] on link "Advanced & Privacy" at bounding box center [273, 447] width 163 height 28
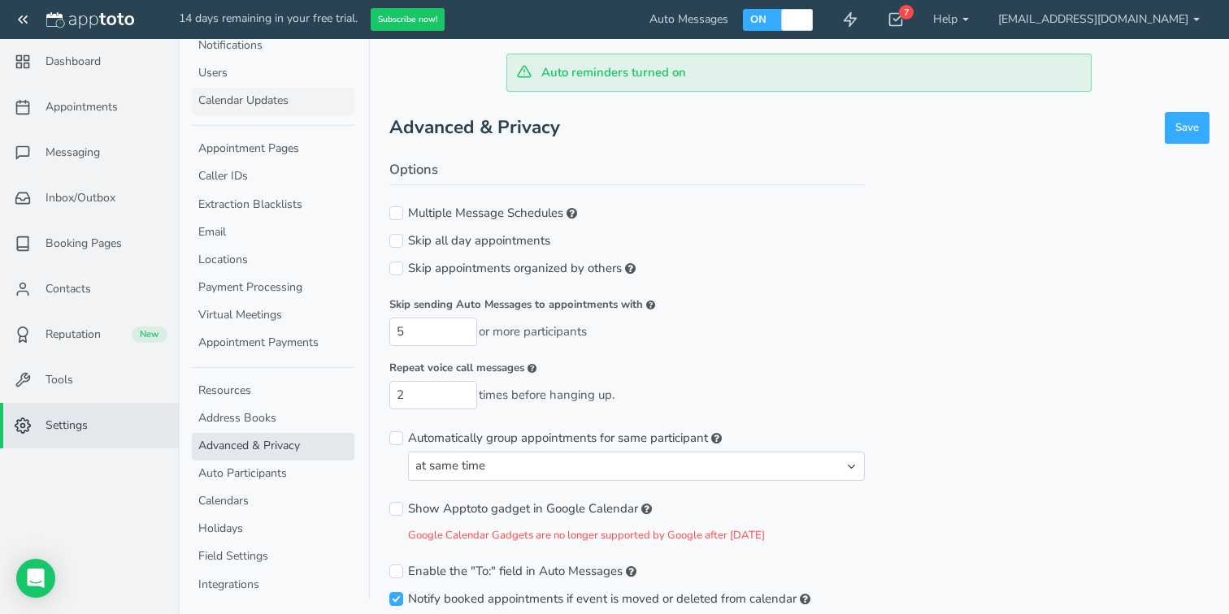
click at [278, 100] on link "Calendar Updates" at bounding box center [273, 102] width 163 height 28
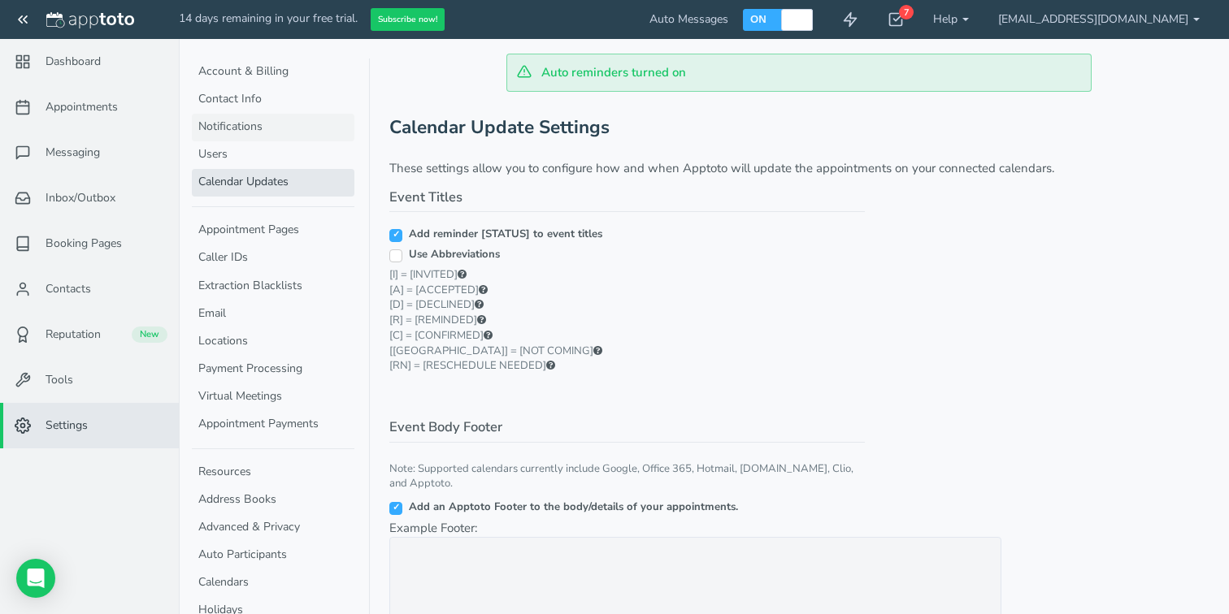
click at [258, 120] on link "Notifications" at bounding box center [273, 128] width 163 height 28
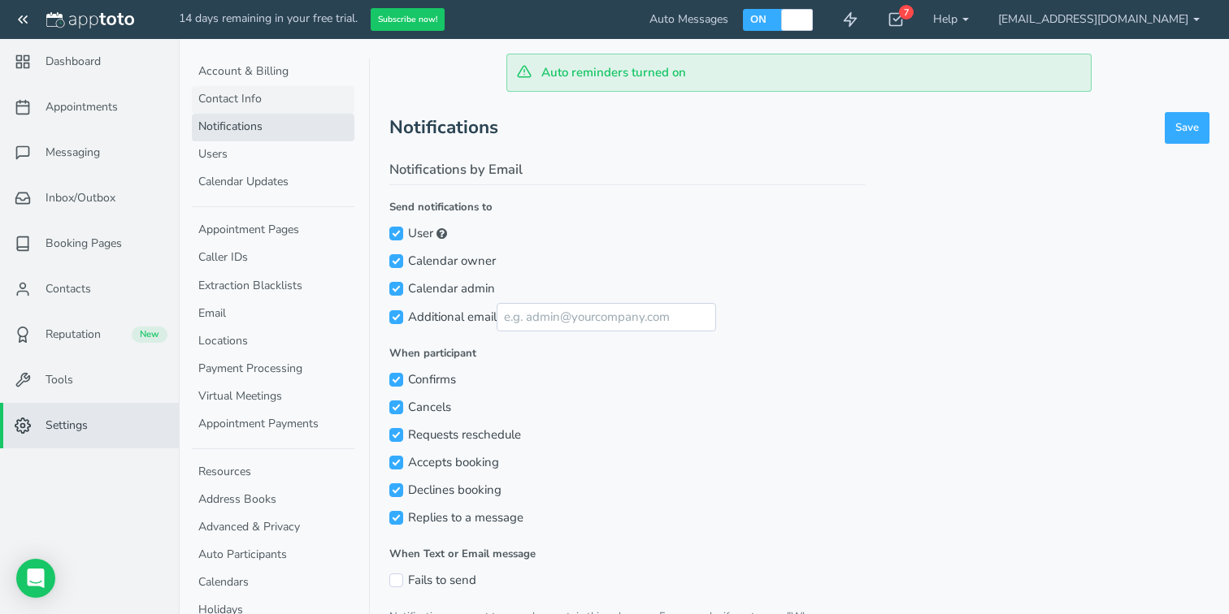
click at [263, 93] on link "Contact Info" at bounding box center [273, 100] width 163 height 28
select select "720"
select select "1200"
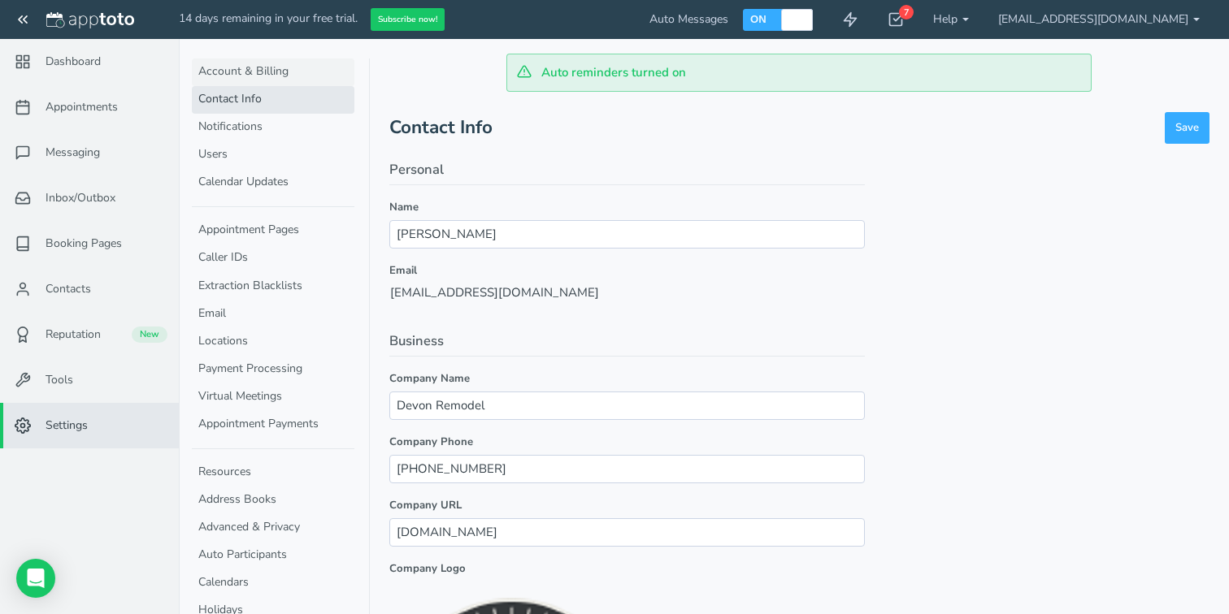
click at [263, 72] on link "Account & Billing" at bounding box center [273, 73] width 163 height 28
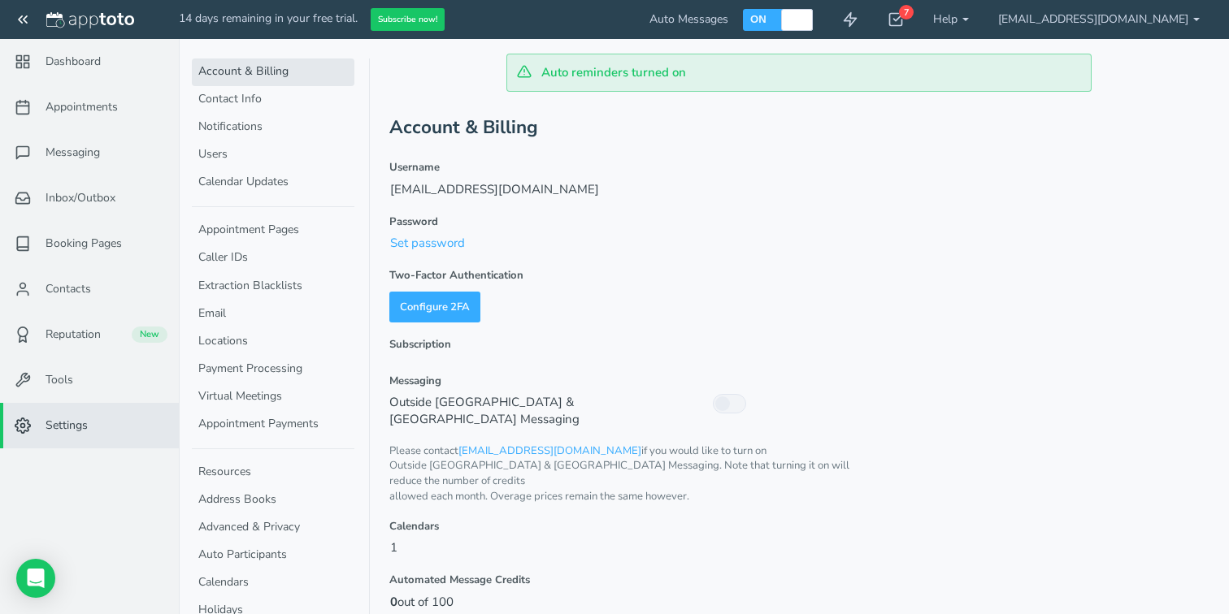
scroll to position [53, 0]
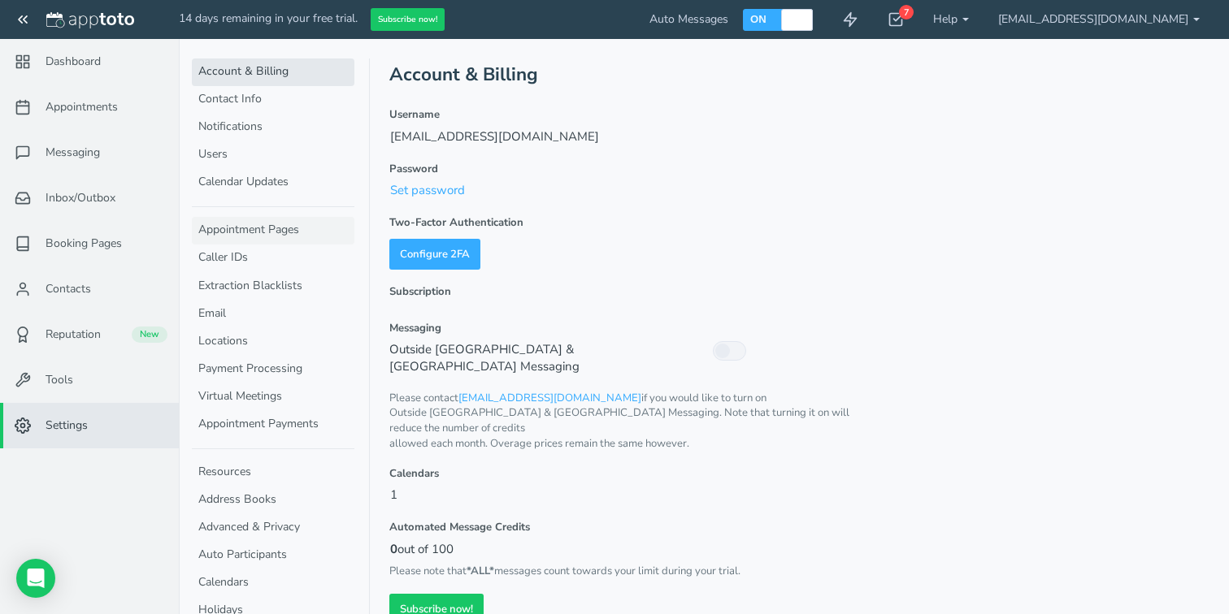
click at [288, 226] on link "Appointment Pages" at bounding box center [273, 231] width 163 height 28
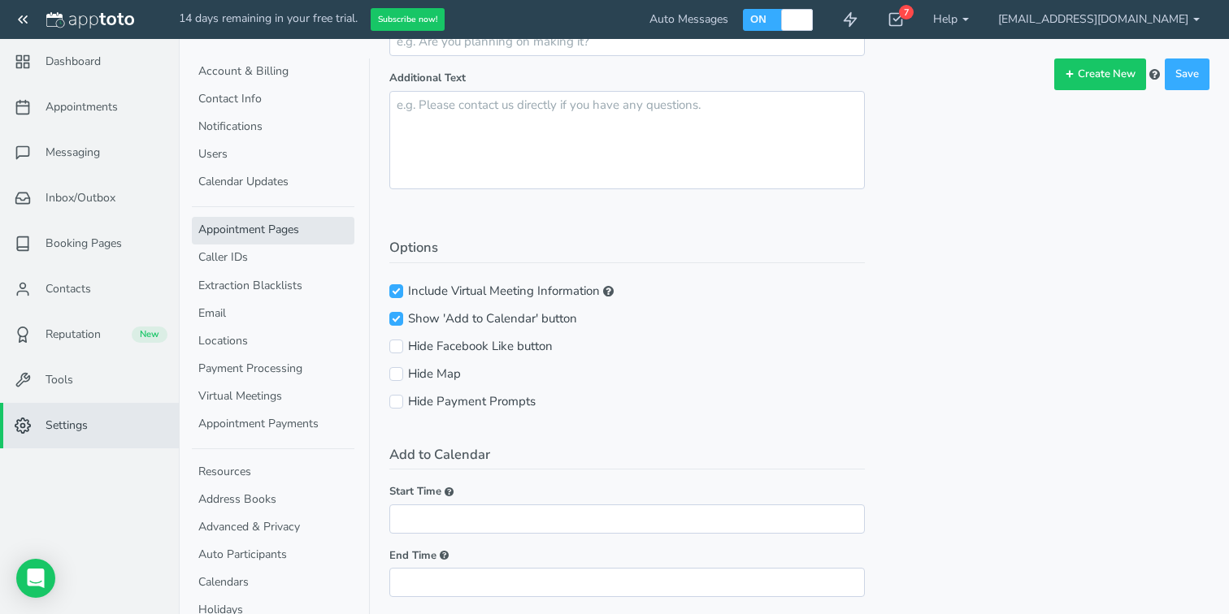
scroll to position [792, 0]
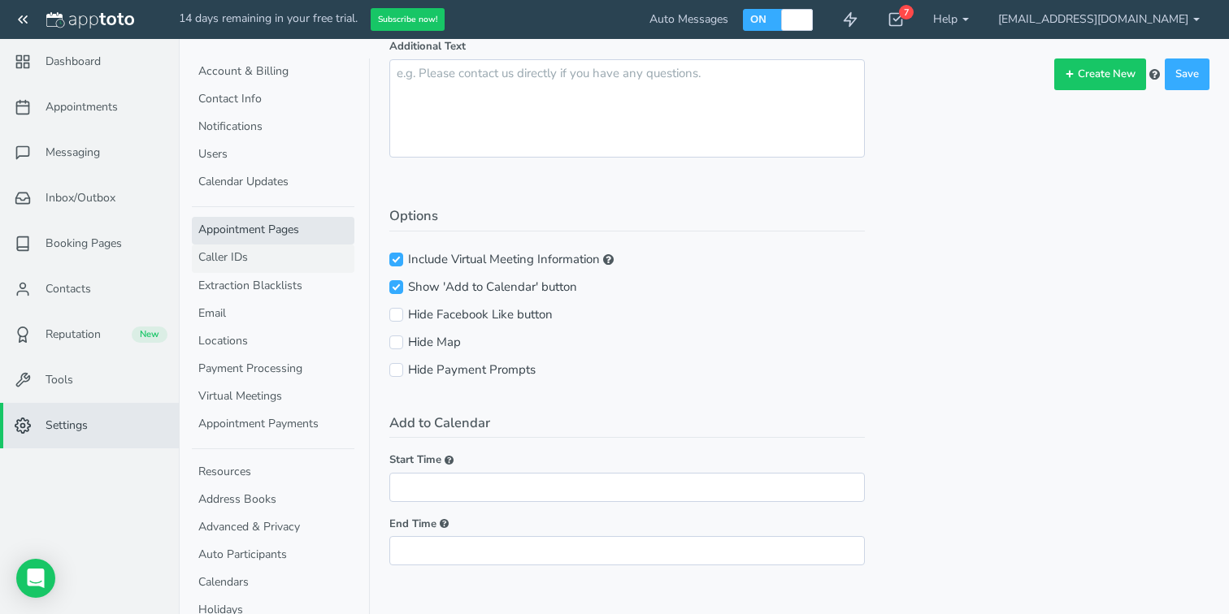
click at [298, 260] on link "Caller IDs" at bounding box center [273, 259] width 163 height 28
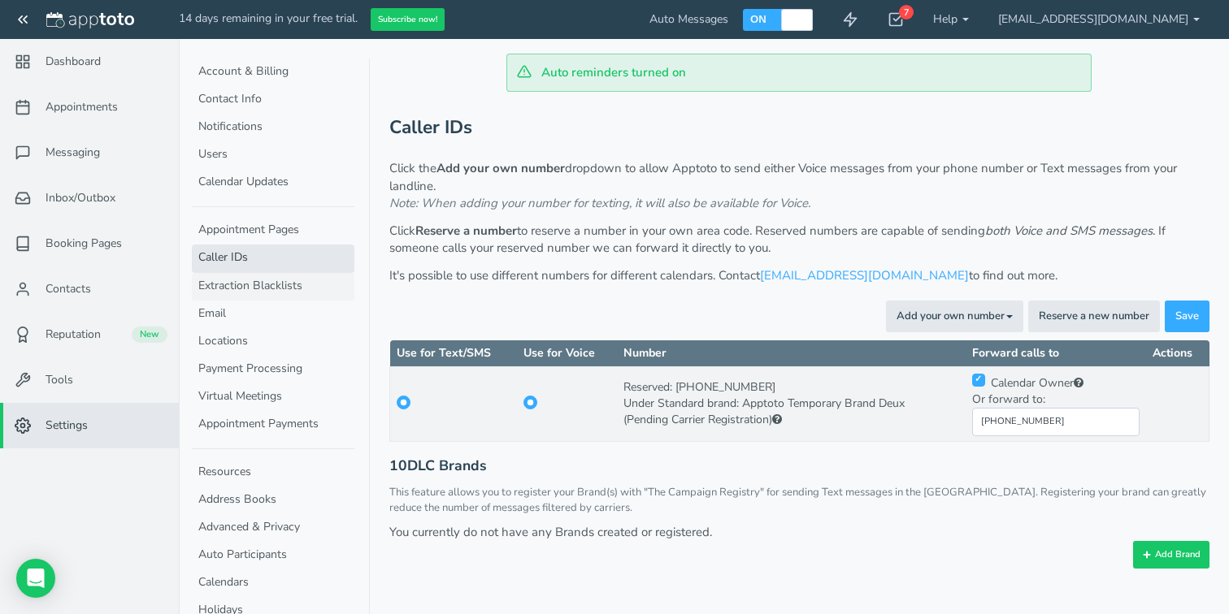
click at [298, 285] on link "Extraction Blacklists" at bounding box center [273, 287] width 163 height 28
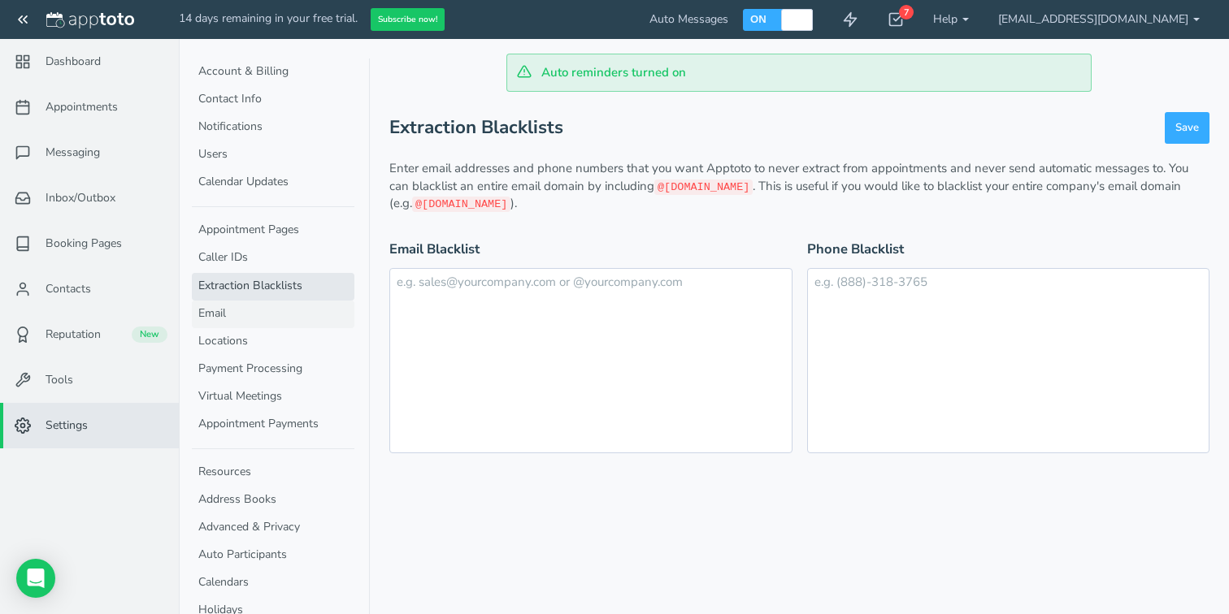
click at [248, 324] on link "Email" at bounding box center [273, 315] width 163 height 28
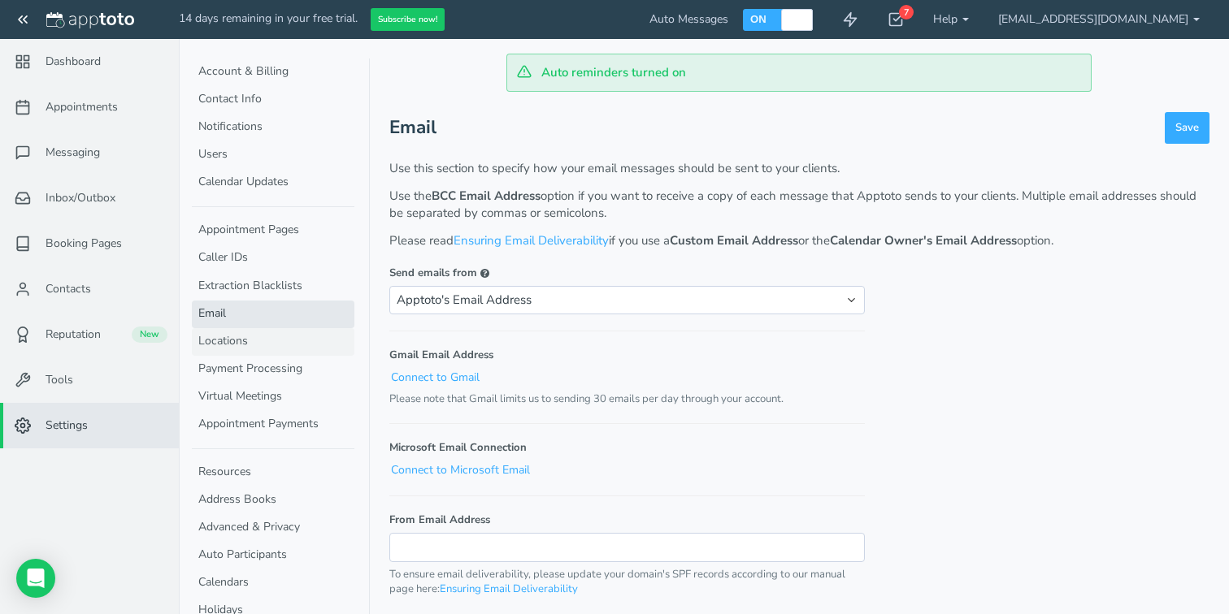
click at [243, 344] on link "Locations" at bounding box center [273, 342] width 163 height 28
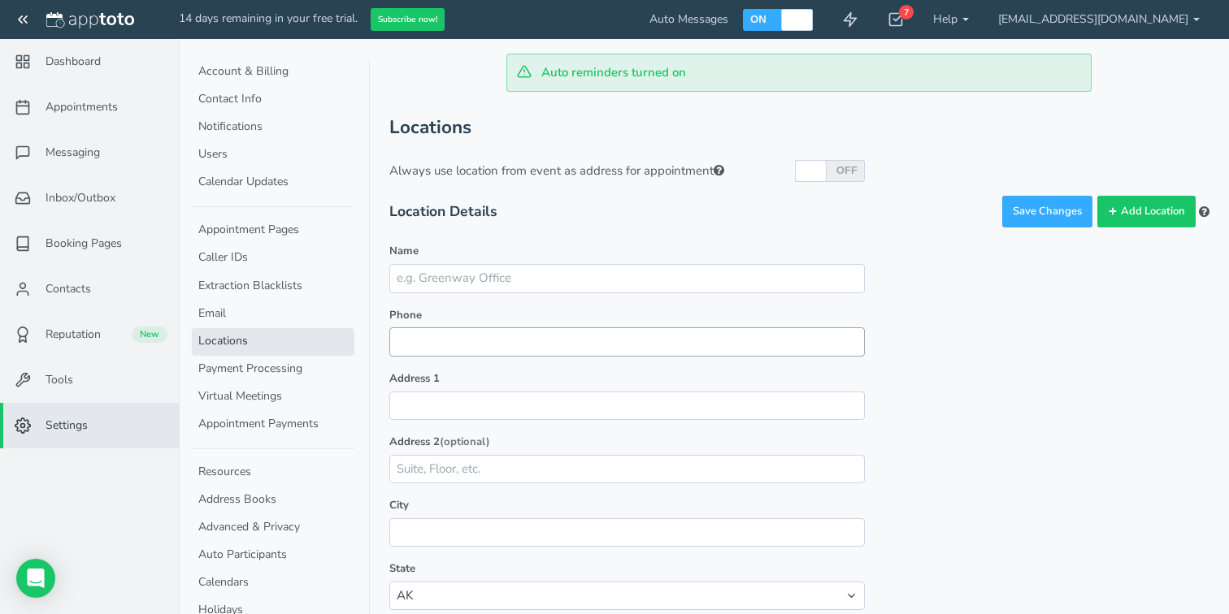
scroll to position [260, 0]
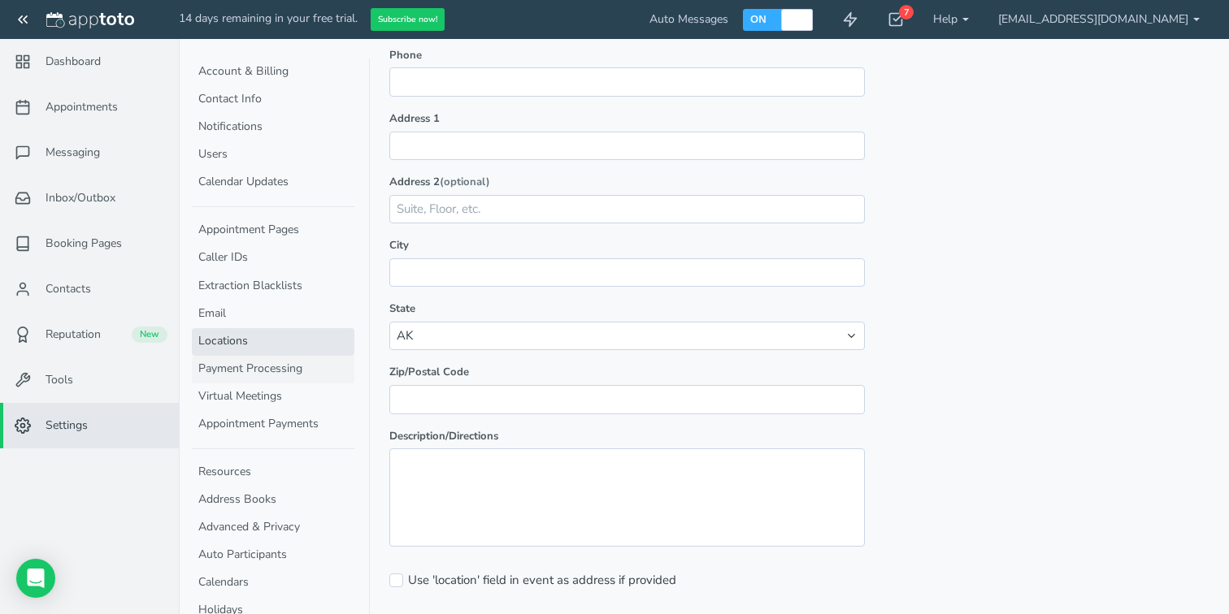
click at [288, 374] on link "Payment Processing" at bounding box center [273, 370] width 163 height 28
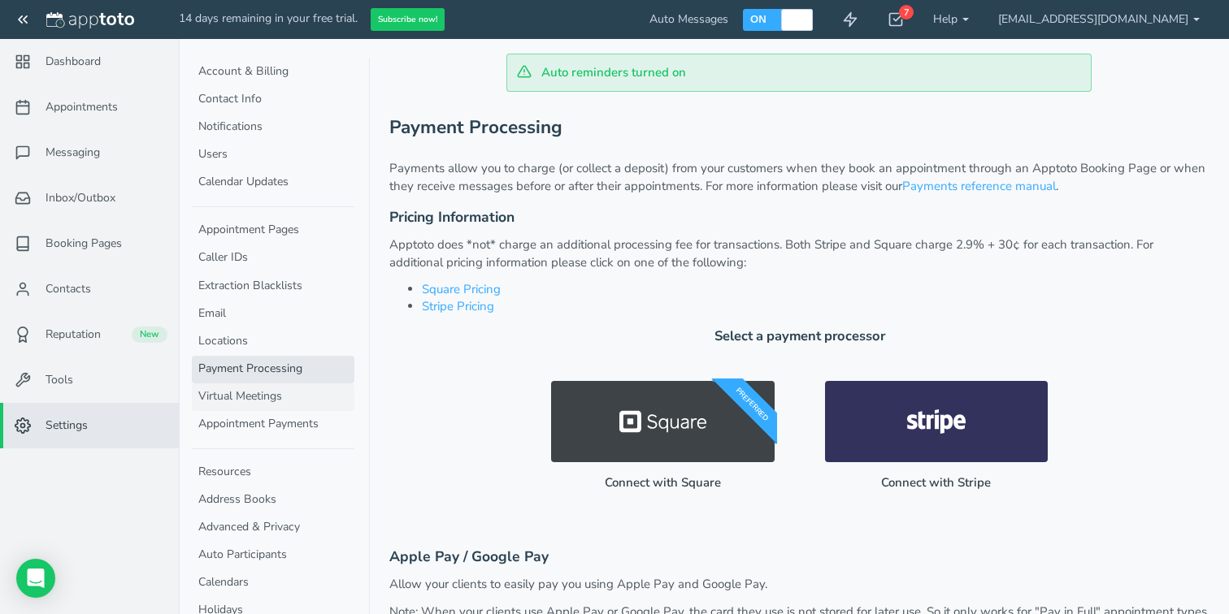
click at [286, 403] on link "Virtual Meetings" at bounding box center [273, 398] width 163 height 28
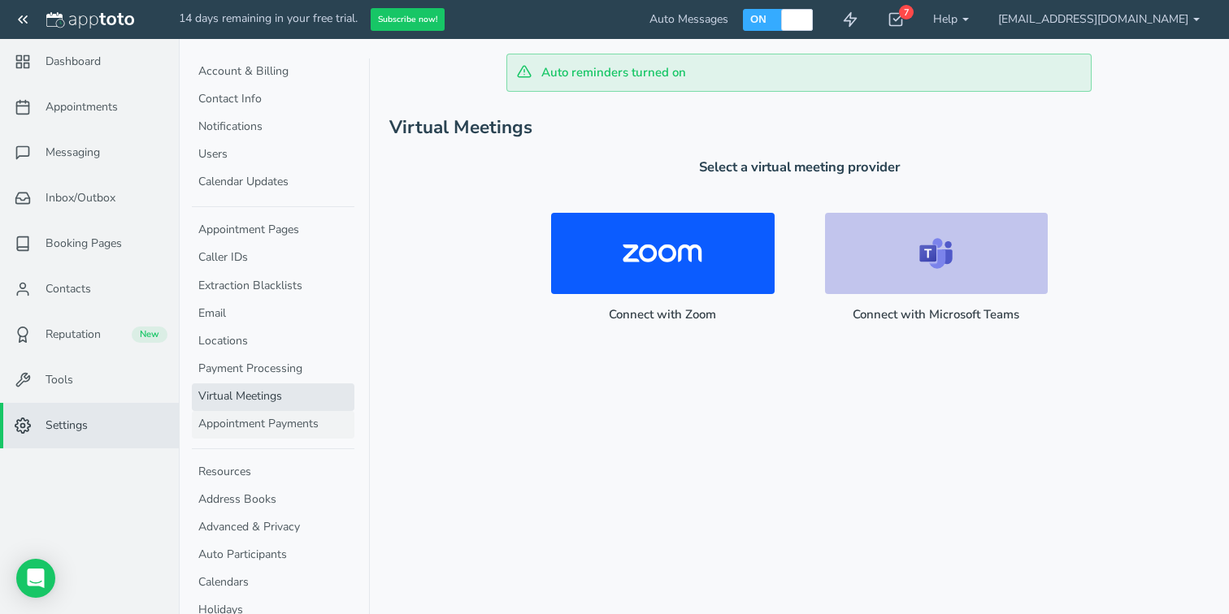
click at [286, 416] on link "Appointment Payments" at bounding box center [273, 425] width 163 height 28
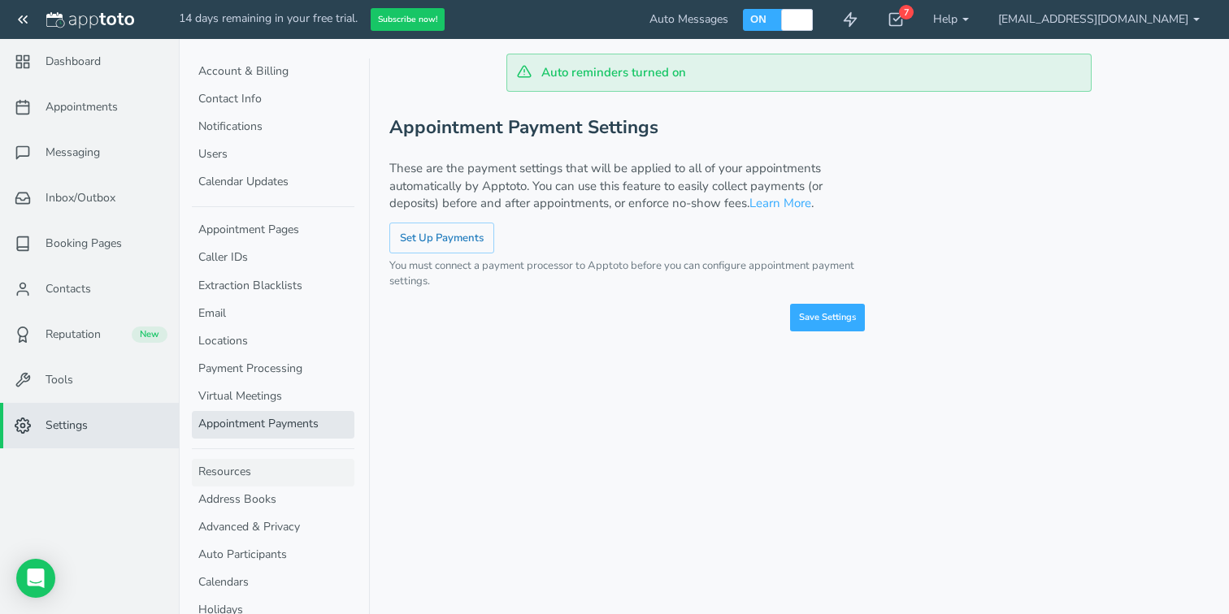
scroll to position [81, 0]
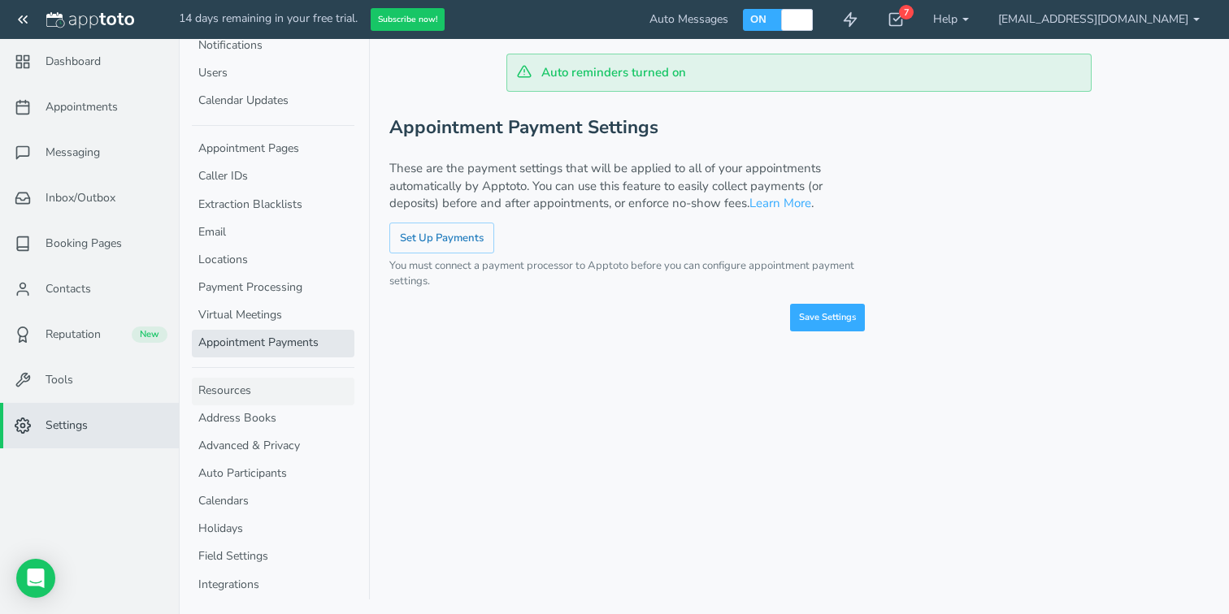
click at [288, 387] on link "Resources" at bounding box center [273, 392] width 163 height 28
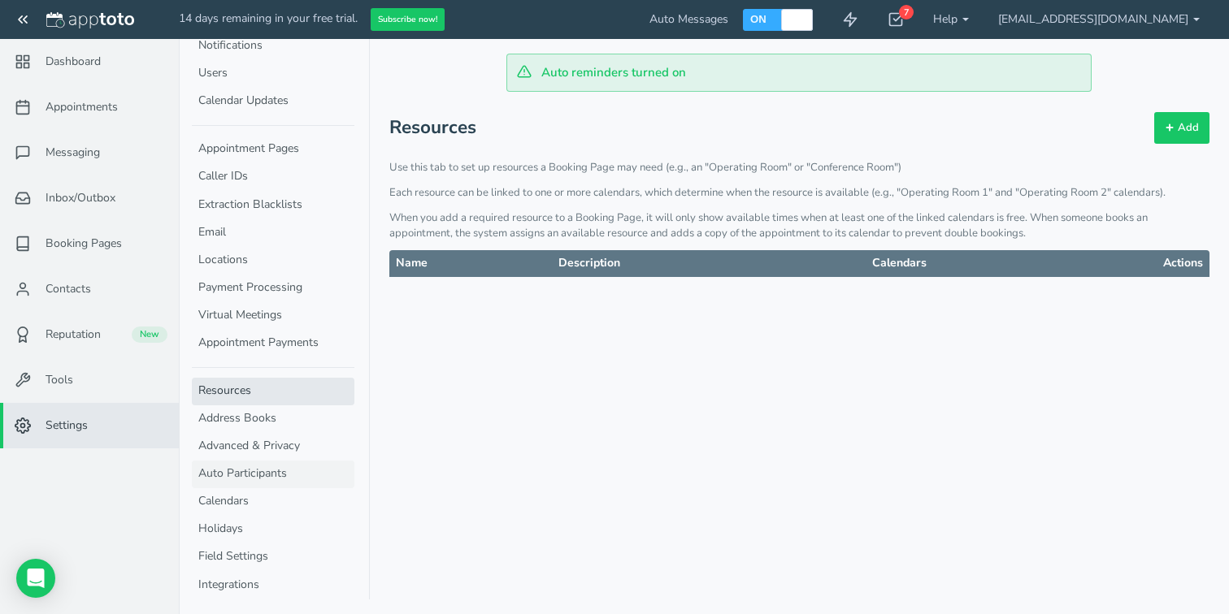
click at [289, 471] on link "Auto Participants" at bounding box center [273, 475] width 163 height 28
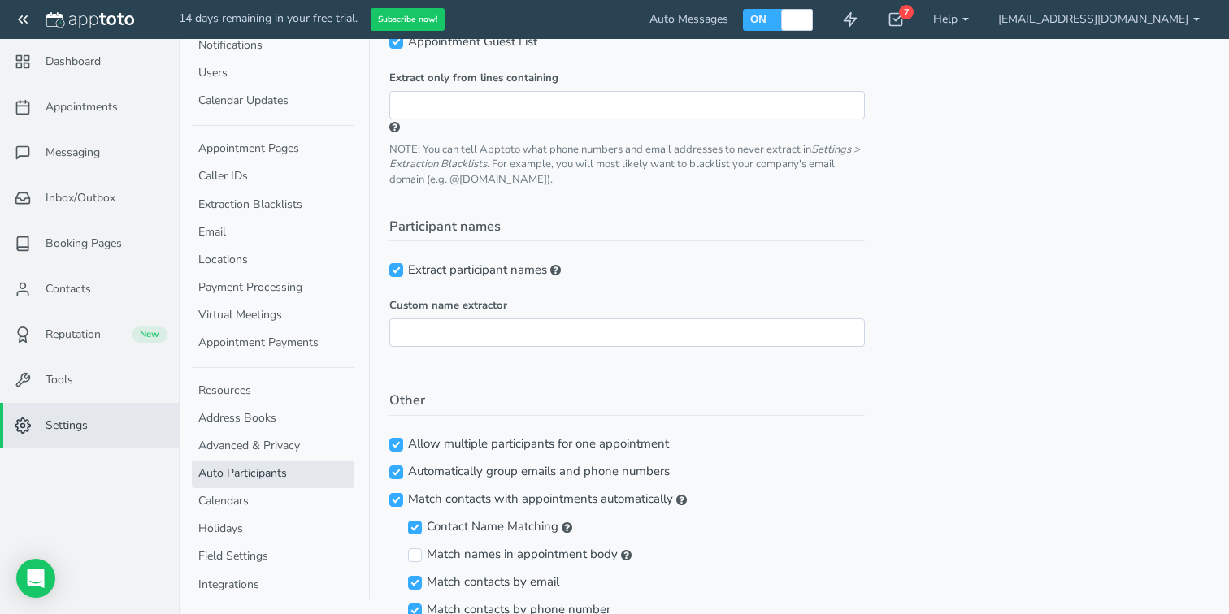
scroll to position [384, 0]
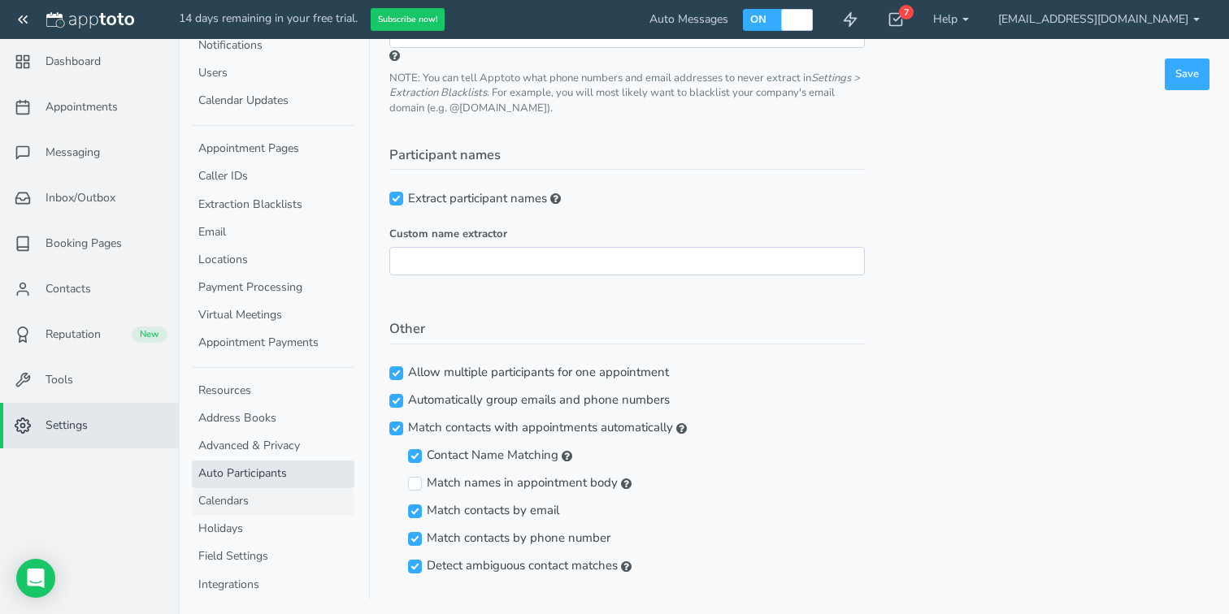
click at [281, 494] on link "Calendars" at bounding box center [273, 502] width 163 height 28
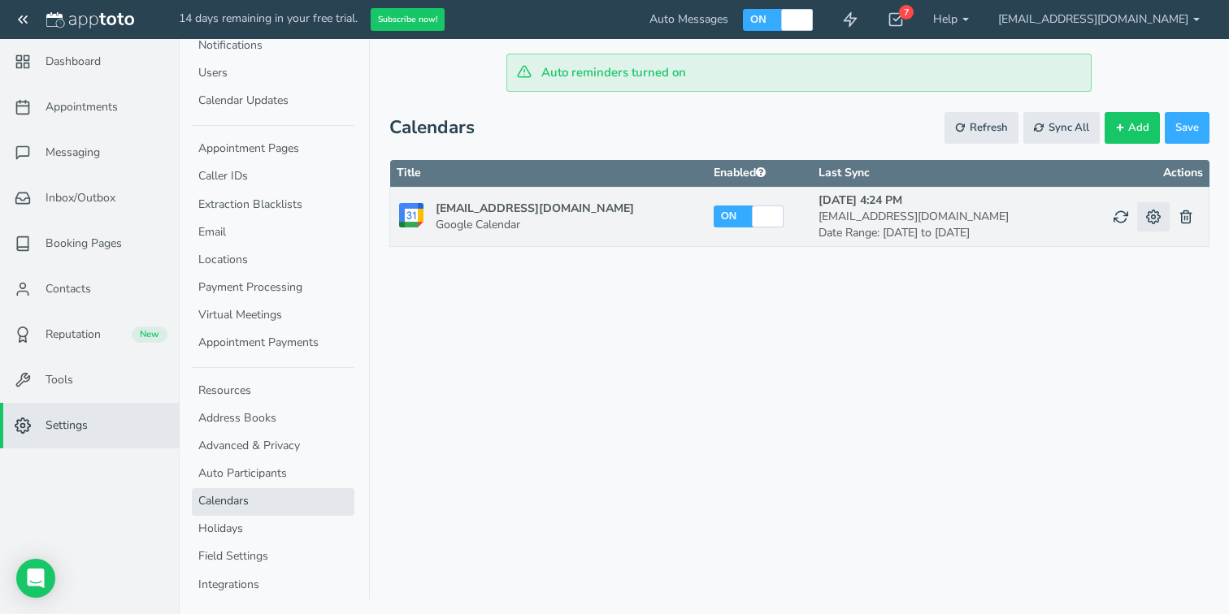
click at [1147, 217] on icon at bounding box center [1153, 217] width 15 height 15
checkbox input "true"
type input "[EMAIL_ADDRESS][DOMAIN_NAME]"
select select "object:null"
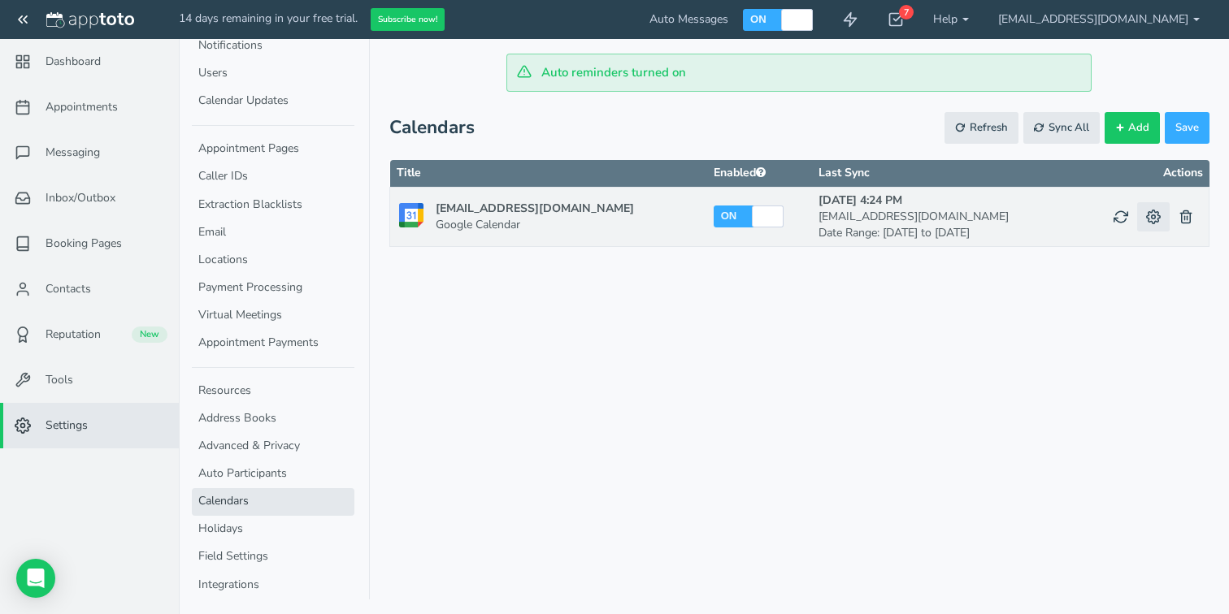
select select "?"
select select "object:null"
select select "?"
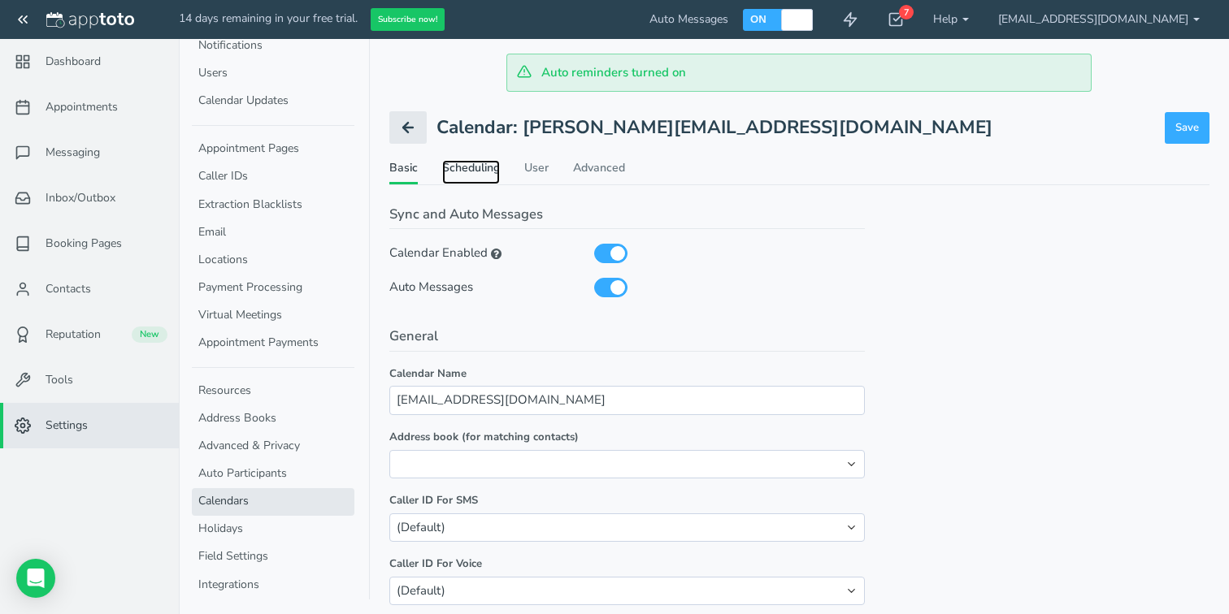
click at [461, 167] on link "Scheduling" at bounding box center [471, 172] width 58 height 24
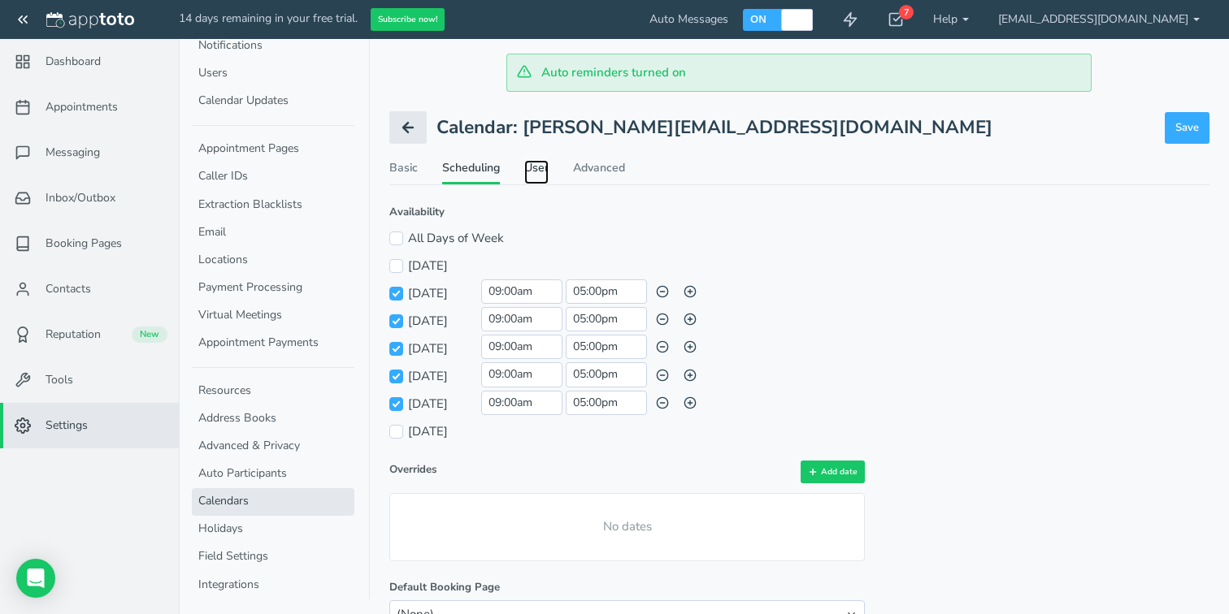
click at [537, 163] on link "User" at bounding box center [536, 172] width 24 height 24
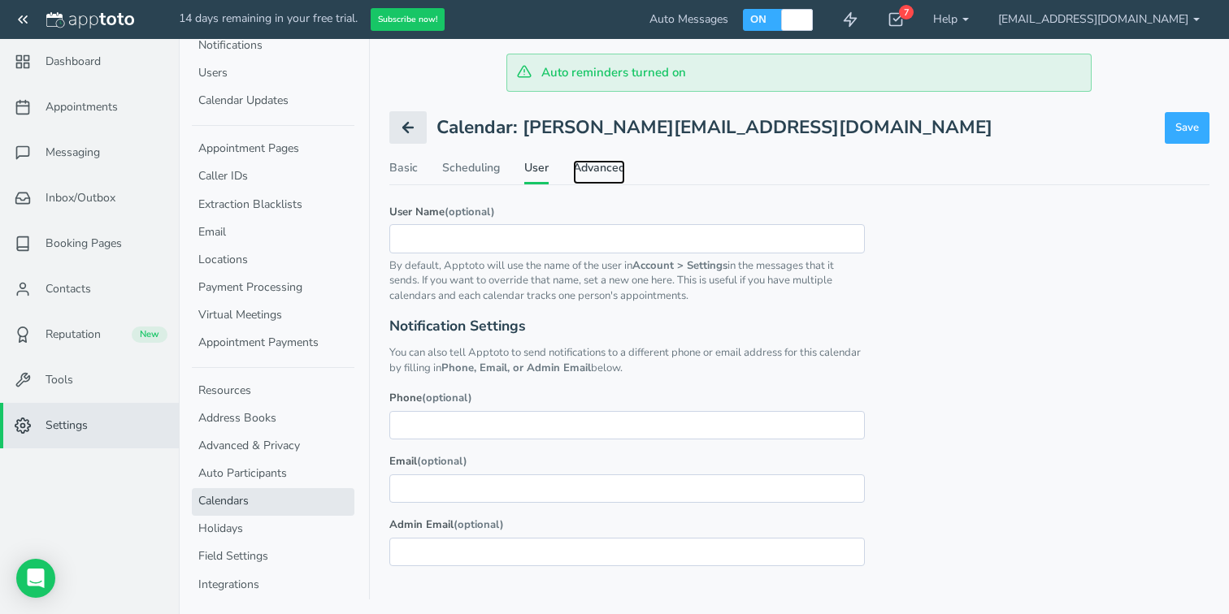
click at [603, 173] on link "Advanced" at bounding box center [599, 172] width 52 height 24
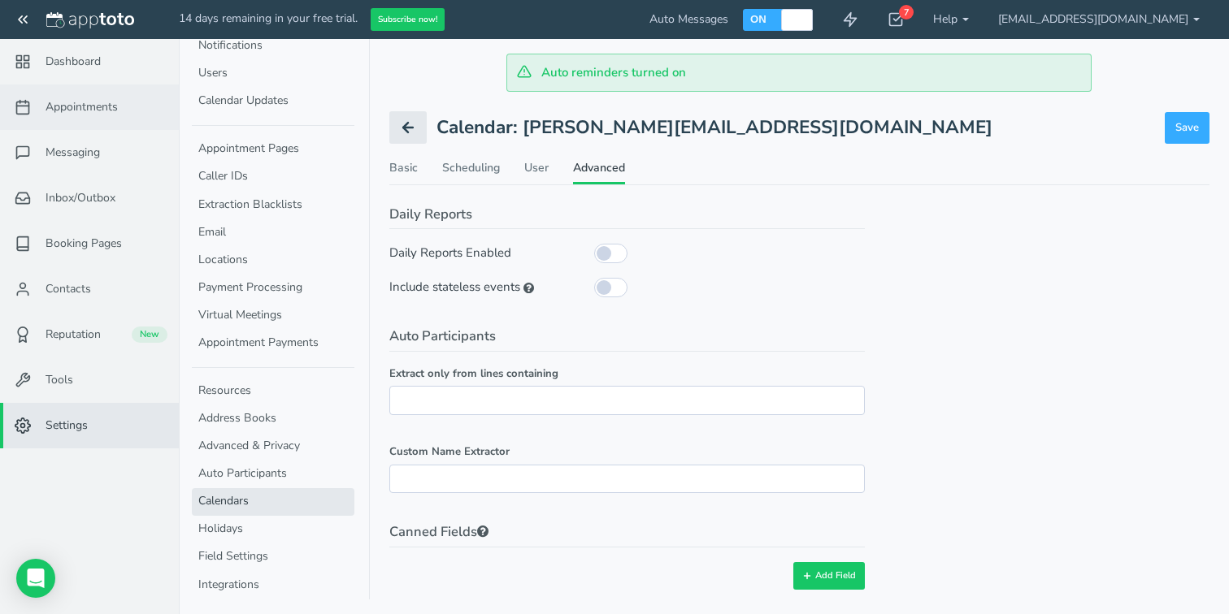
click at [37, 108] on feather-icon at bounding box center [24, 107] width 42 height 16
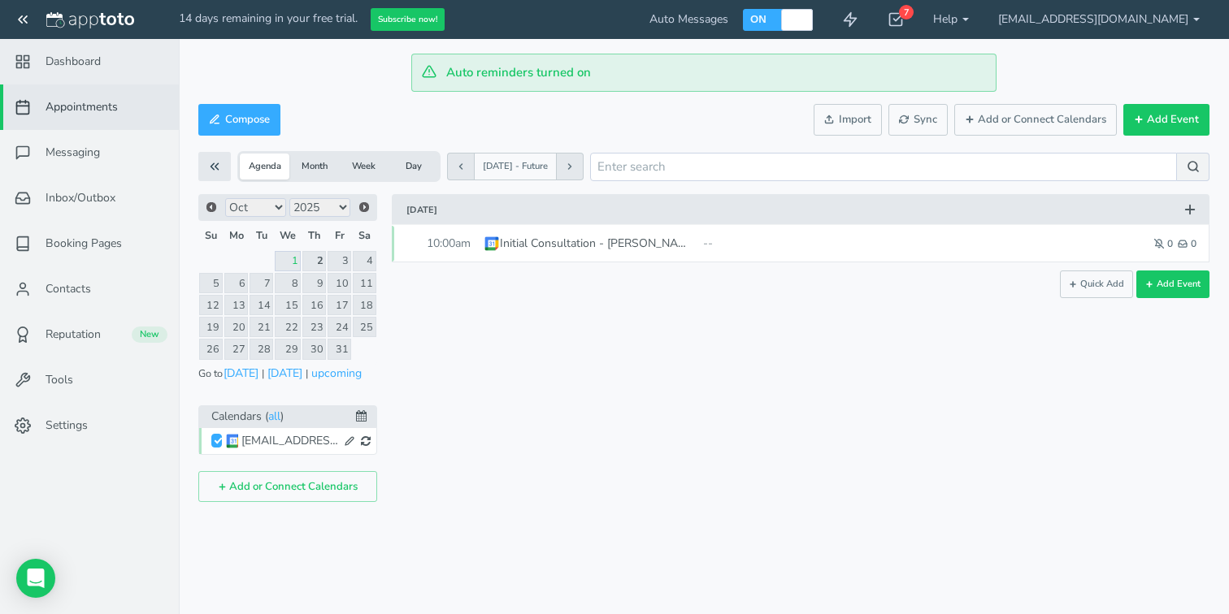
click at [49, 50] on link "Dashboard" at bounding box center [89, 62] width 179 height 46
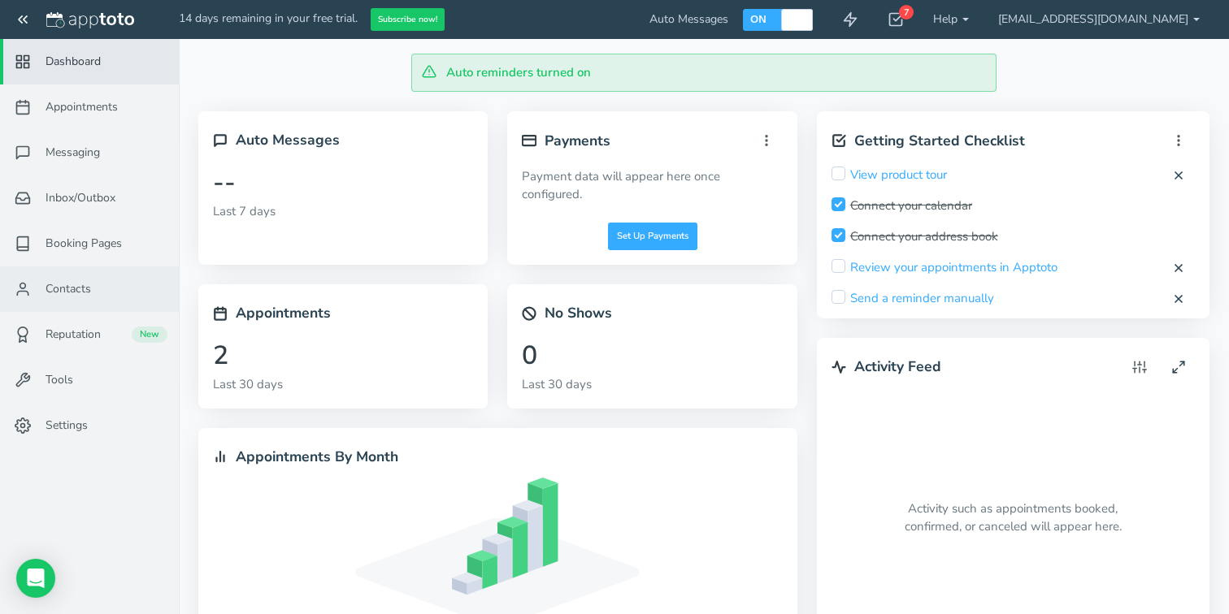
click at [92, 284] on link "Contacts" at bounding box center [89, 290] width 179 height 46
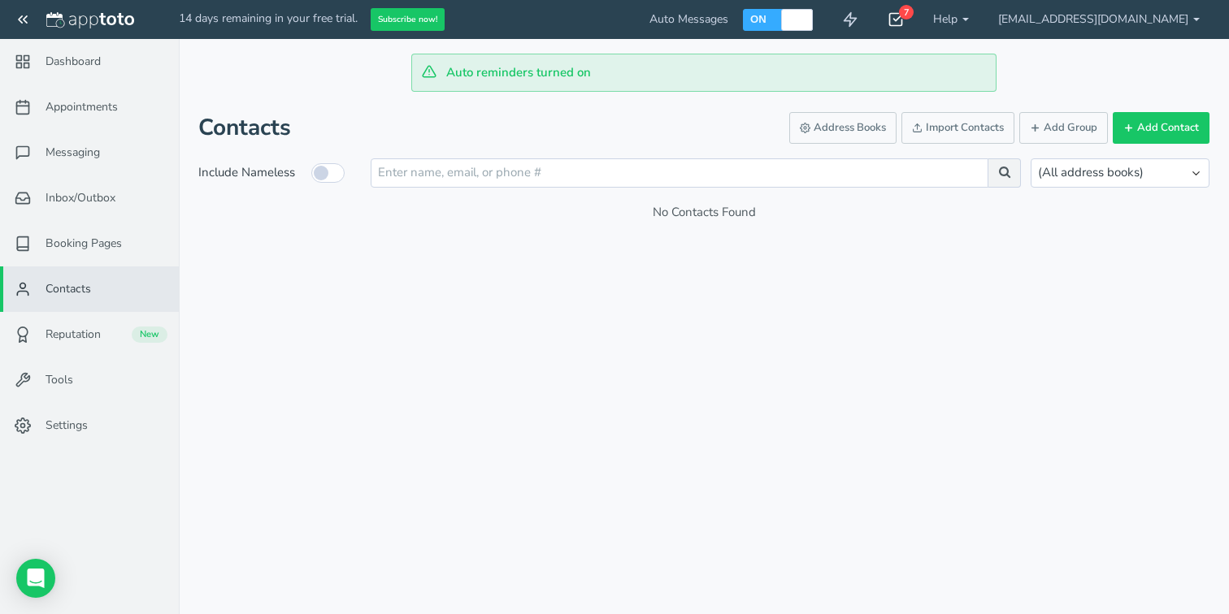
click at [918, 17] on div "7" at bounding box center [896, 19] width 46 height 39
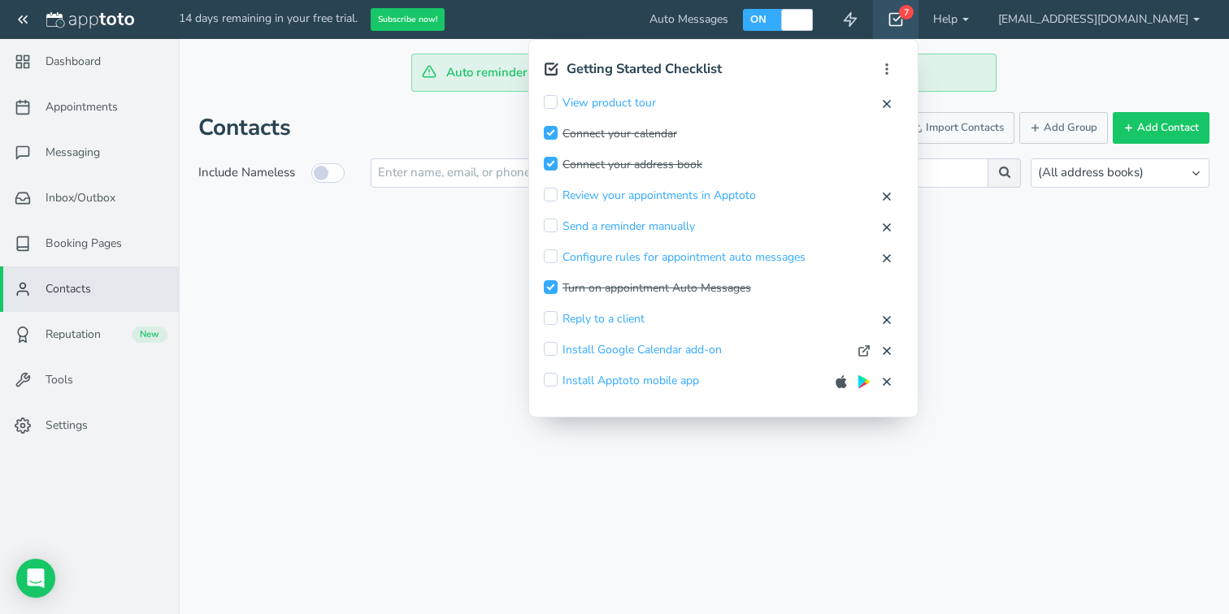
click at [904, 17] on icon at bounding box center [896, 19] width 16 height 16
